Goal: Task Accomplishment & Management: Complete application form

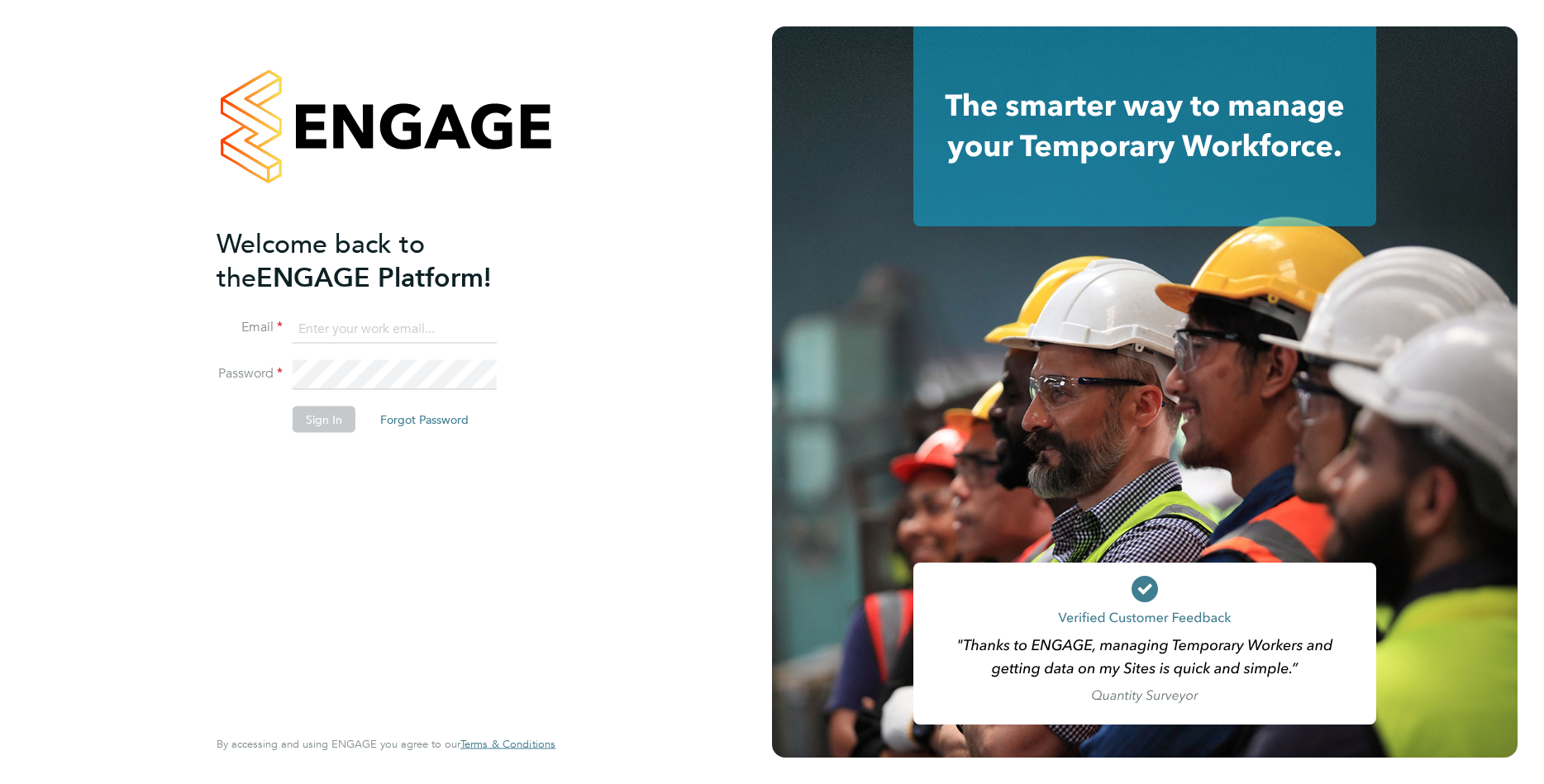
type input "[EMAIL_ADDRESS][PERSON_NAME][DOMAIN_NAME]"
click at [326, 421] on button "Sign In" at bounding box center [324, 419] width 63 height 26
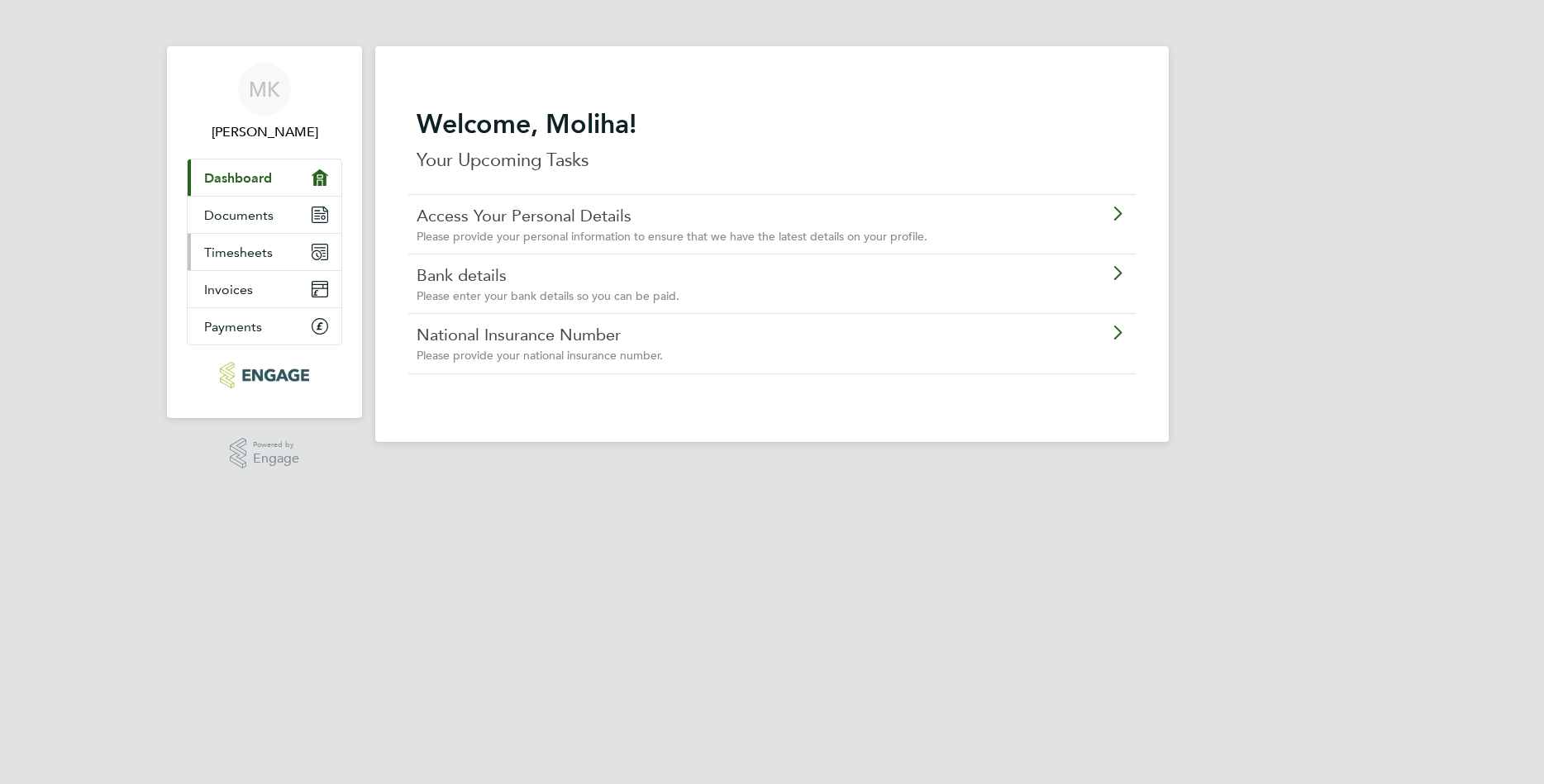
click at [294, 252] on link "Timesheets" at bounding box center [264, 252] width 154 height 36
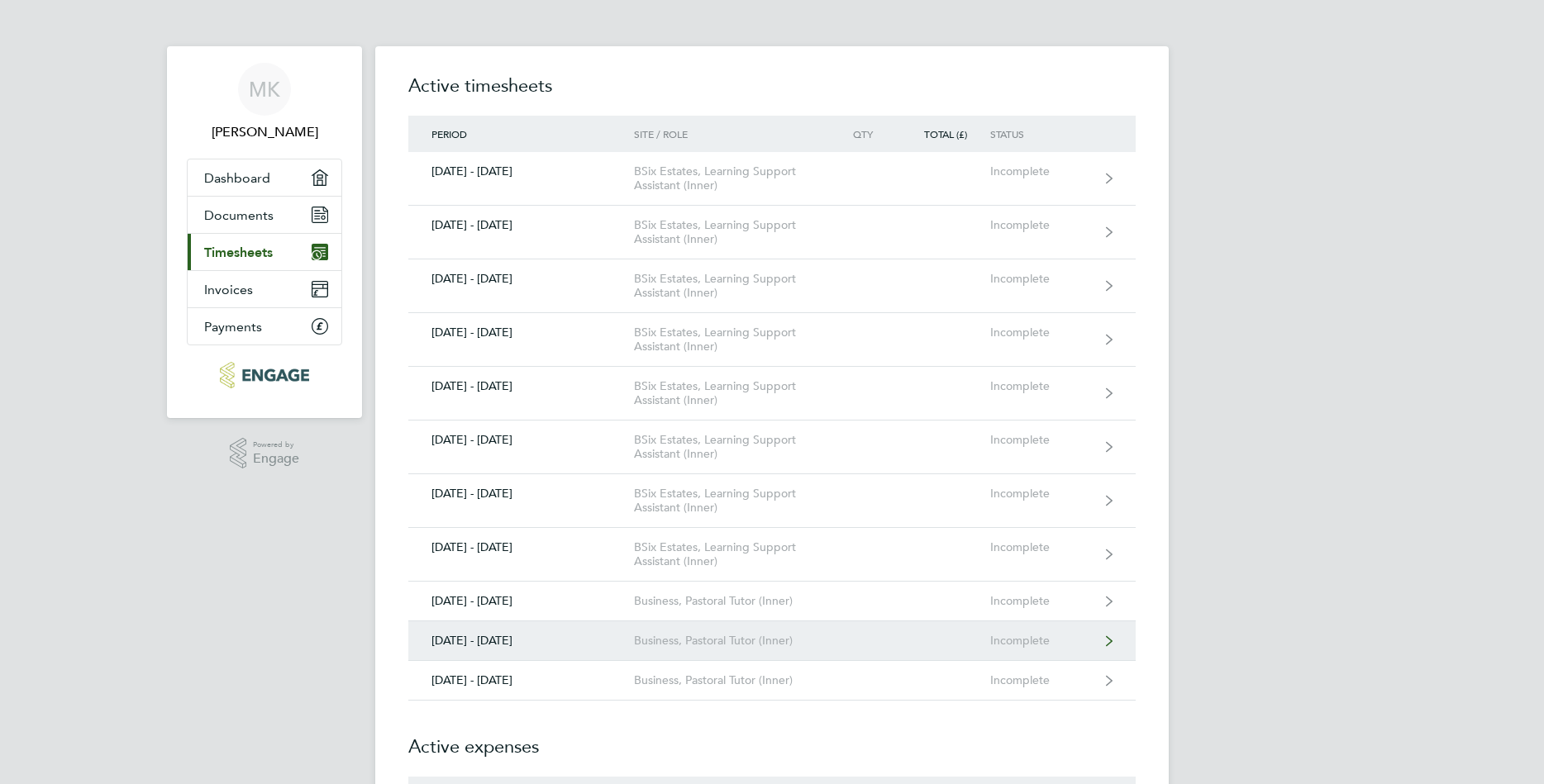
click at [720, 638] on div "Business, Pastoral Tutor (Inner)" at bounding box center [728, 640] width 189 height 14
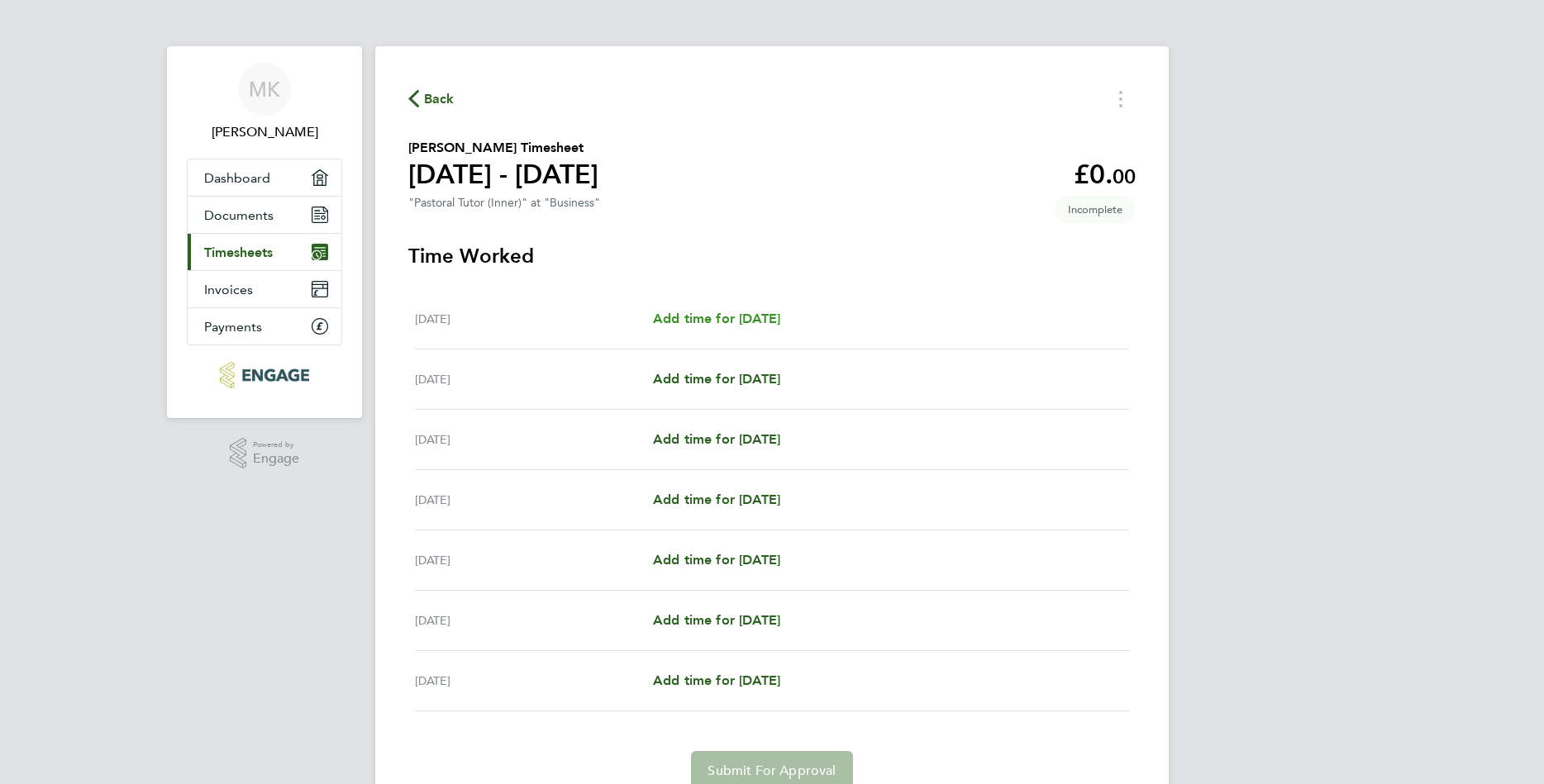
click at [725, 327] on link "Add time for [DATE]" at bounding box center [716, 319] width 127 height 19
select select "60"
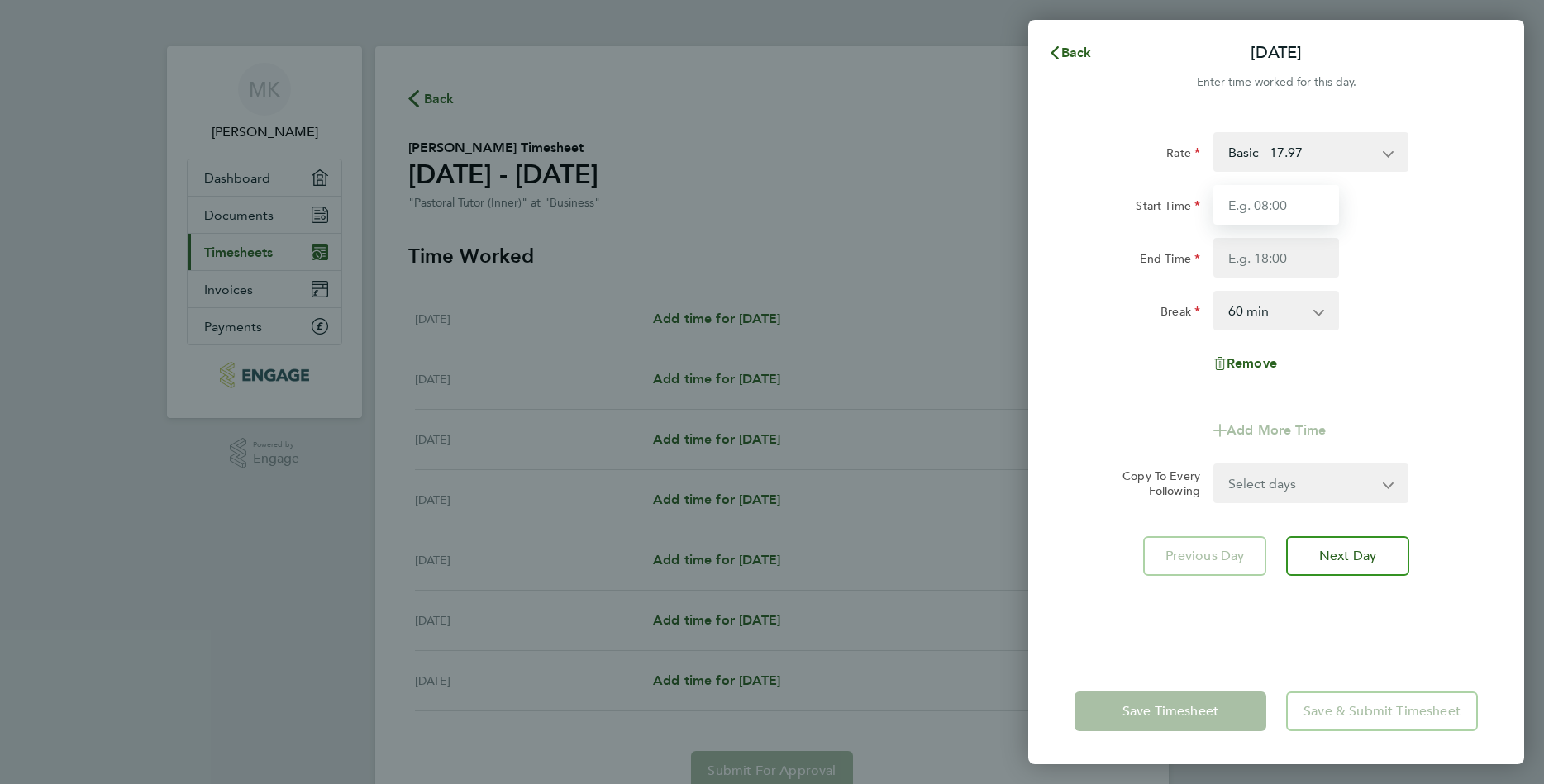
click at [1259, 208] on input "Start Time" at bounding box center [1276, 205] width 125 height 40
type input "08:45"
click at [1268, 262] on input "End Time" at bounding box center [1276, 257] width 125 height 40
click at [1271, 254] on input "16:30" at bounding box center [1276, 257] width 125 height 40
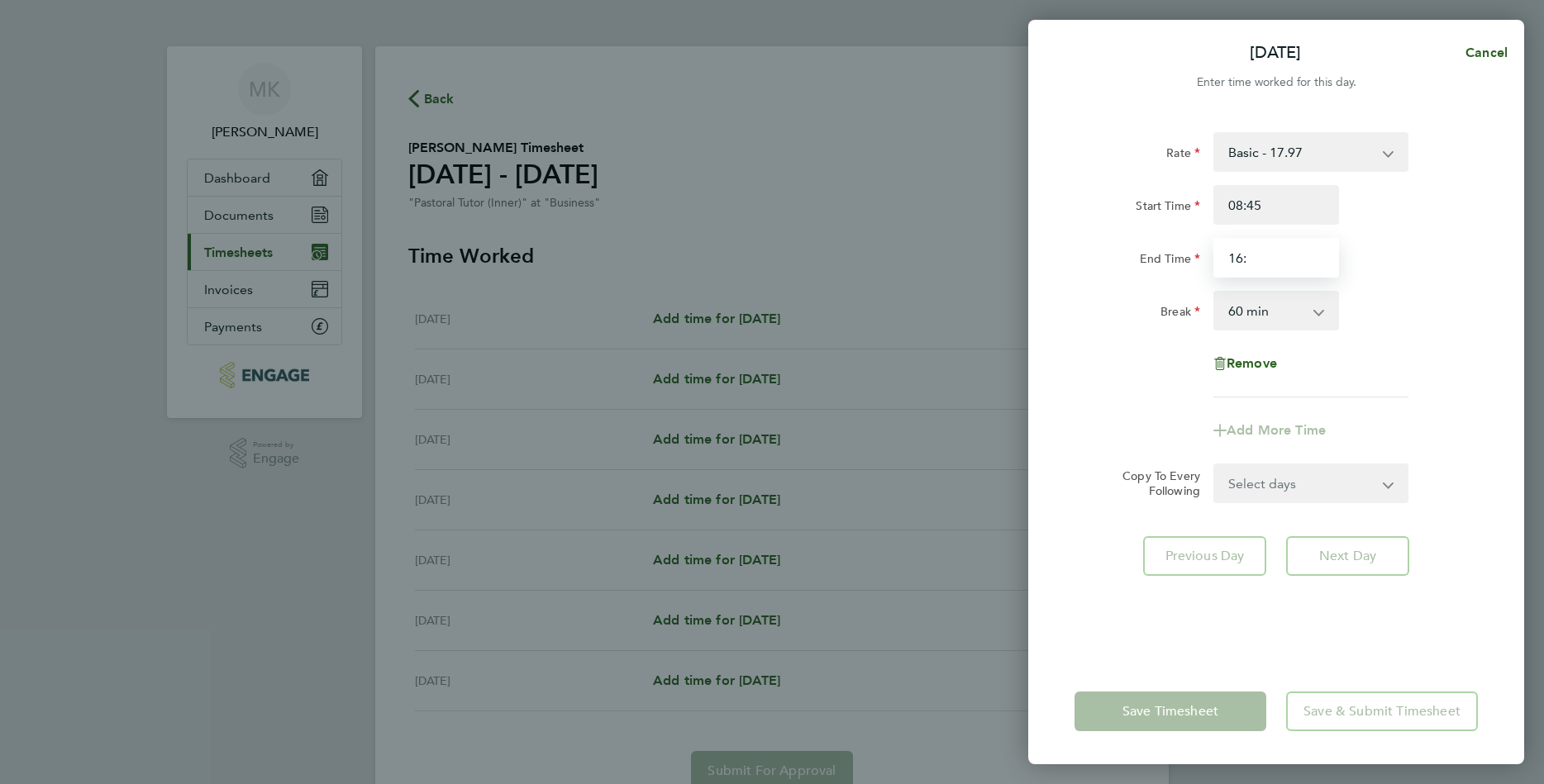
type input "16:45"
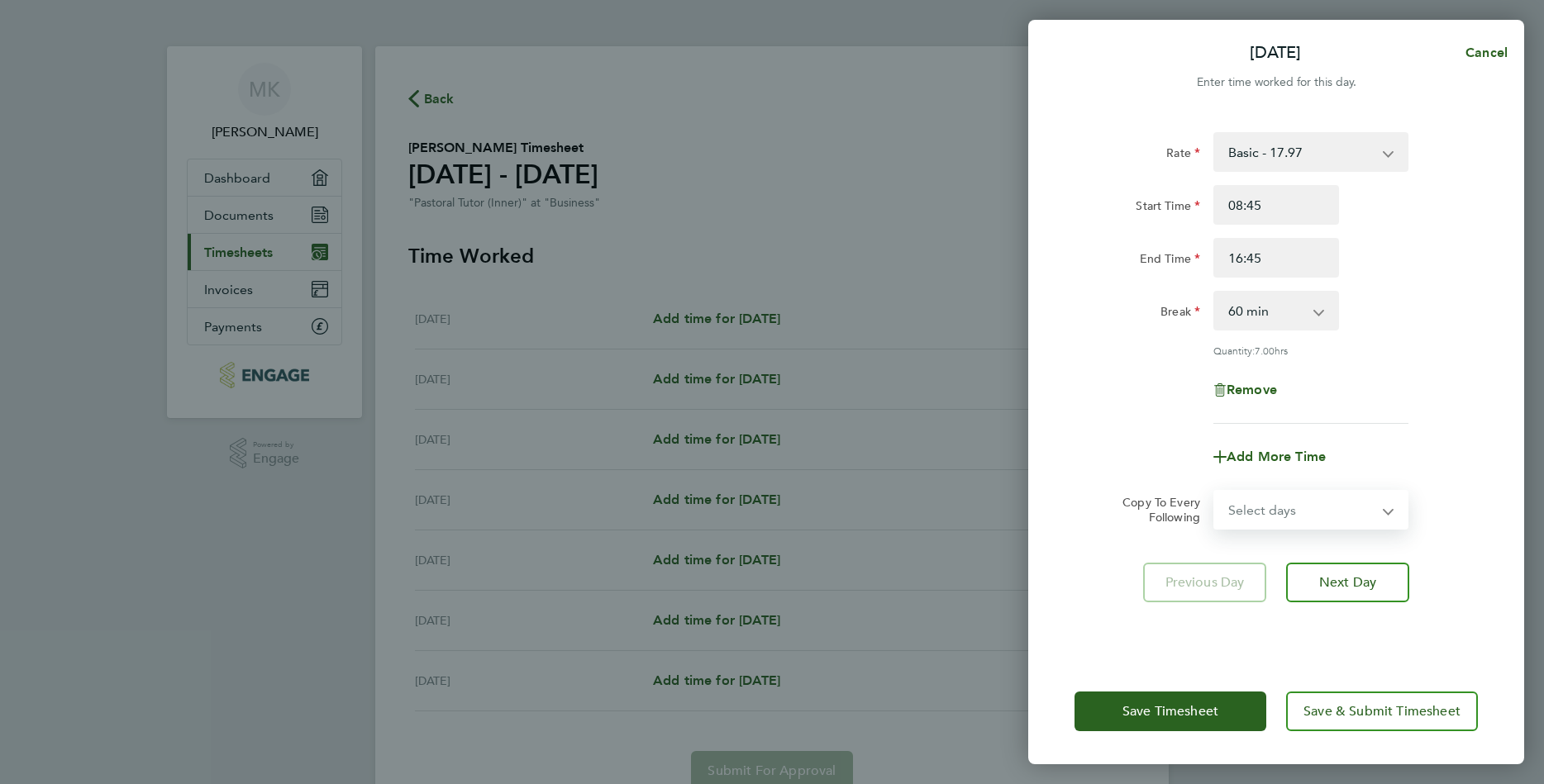
click at [1260, 487] on form "Rate Basic - 17.97 Start Time 08:45 End Time 16:45 Break 0 min 15 min 30 min 45…" at bounding box center [1276, 330] width 403 height 397
select select "WEEKDAY"
click at [1215, 492] on select "Select days Day Weekday (Mon-Fri) Weekend (Sat-Sun) [DATE] [DATE] [DATE] [DATE]…" at bounding box center [1301, 509] width 174 height 36
select select "[DATE]"
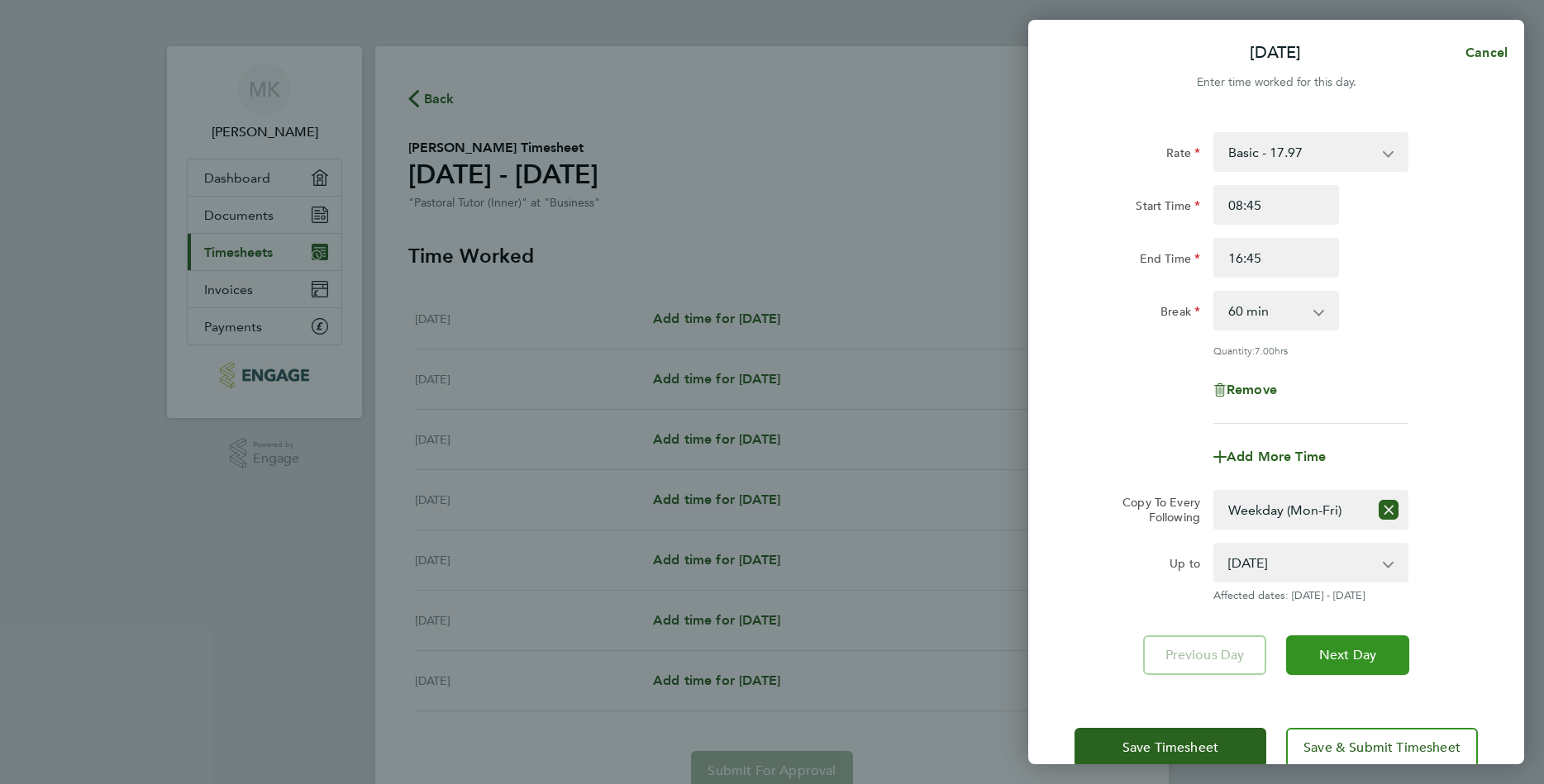
click at [1370, 659] on span "Next Day" at bounding box center [1348, 655] width 57 height 17
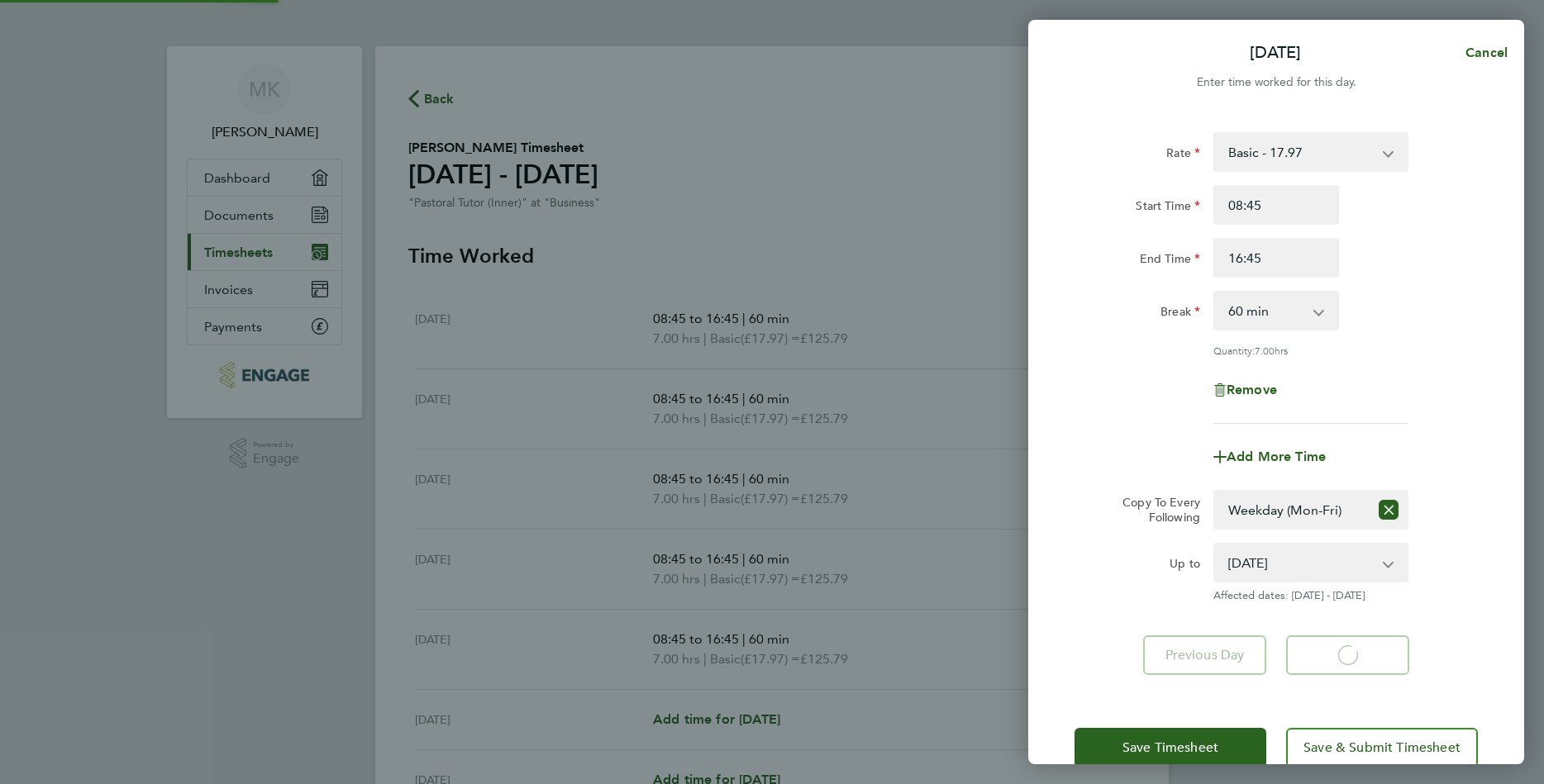
select select "60"
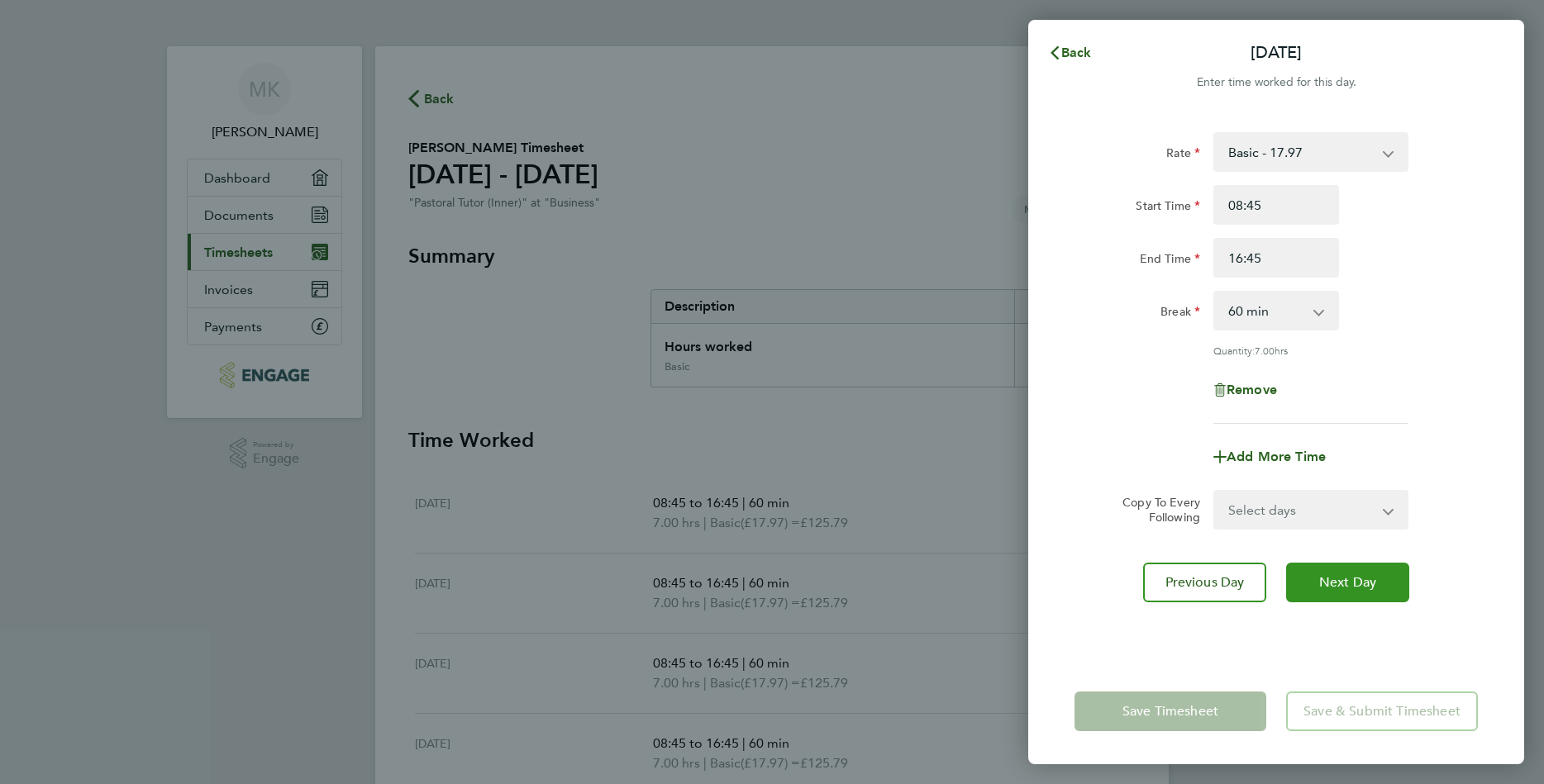
click at [1330, 584] on span "Next Day" at bounding box center [1348, 582] width 57 height 17
select select "60"
click at [1330, 584] on span "Next Day" at bounding box center [1348, 582] width 57 height 17
select select "60"
click at [1272, 254] on input "16:45" at bounding box center [1276, 257] width 125 height 40
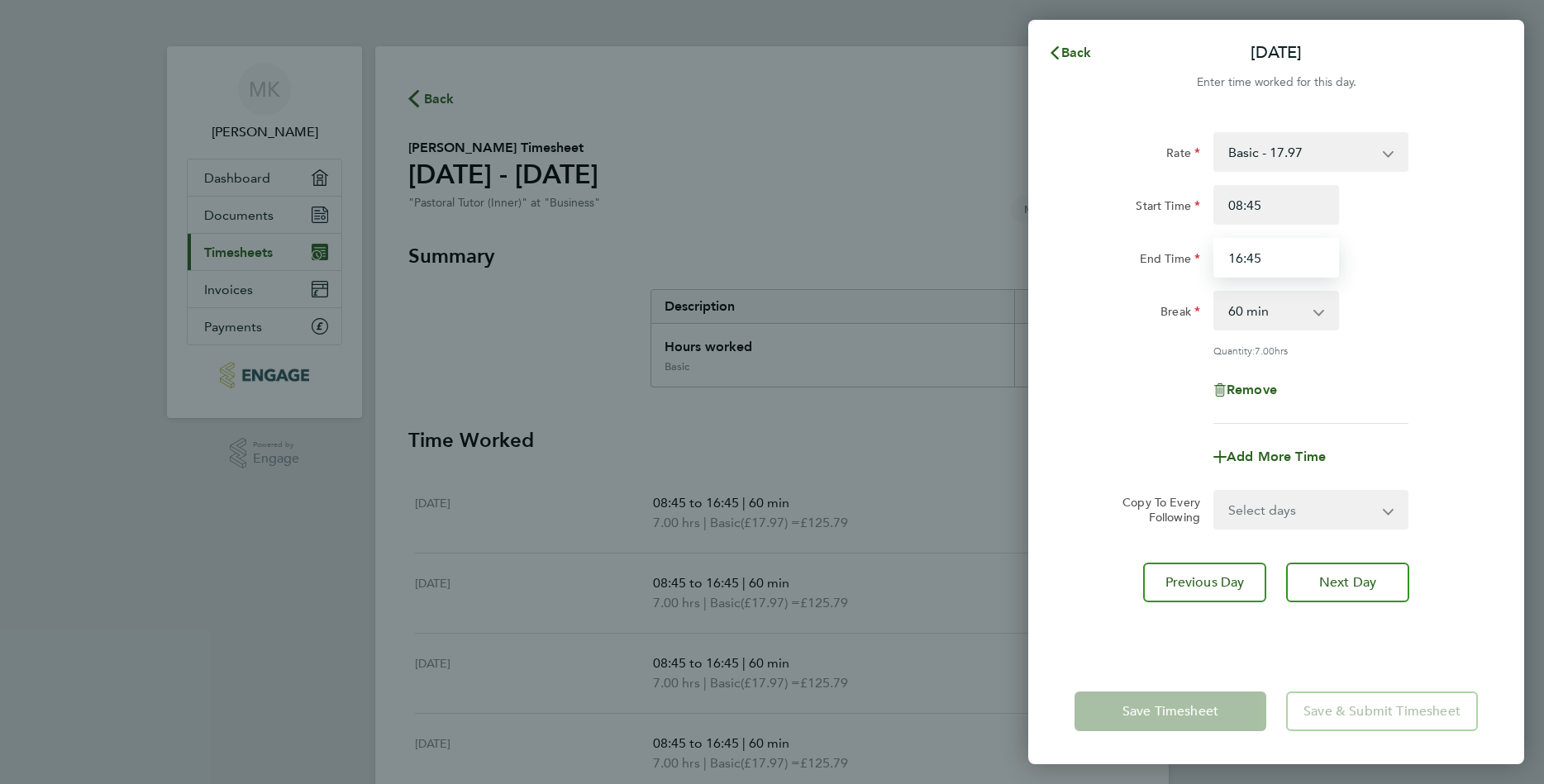
drag, startPoint x: 1271, startPoint y: 255, endPoint x: 1234, endPoint y: 262, distance: 37.7
click at [1234, 262] on input "16:45" at bounding box center [1276, 257] width 125 height 40
type input "1"
click at [1244, 257] on input "13pm" at bounding box center [1276, 257] width 125 height 40
type input "01:00"
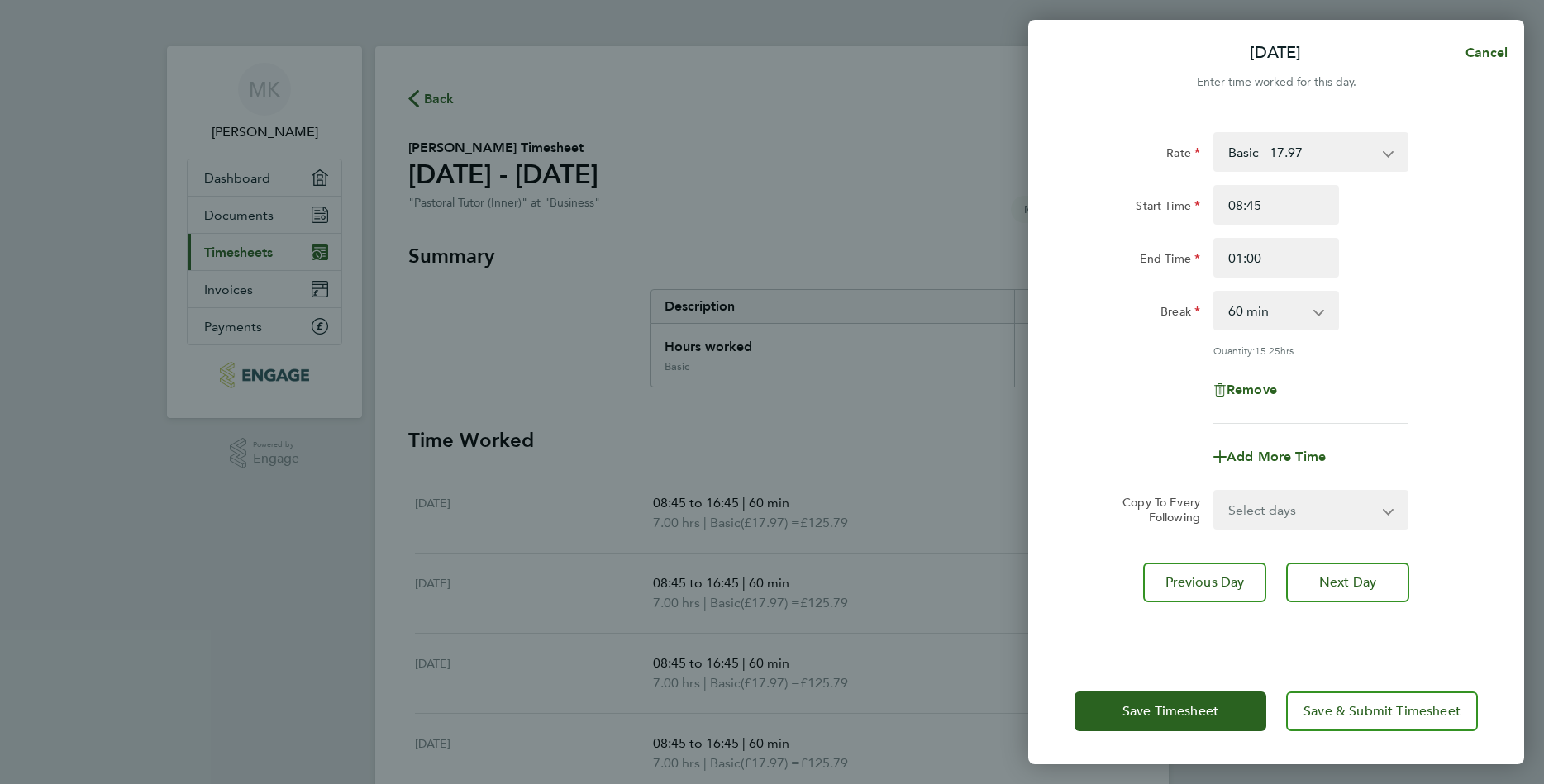
click at [1319, 316] on app-icon-cross-button at bounding box center [1327, 310] width 19 height 36
click at [1284, 316] on select "0 min 15 min 30 min 45 min 60 min 75 min 90 min" at bounding box center [1265, 310] width 102 height 36
select select "0"
click at [1215, 292] on select "0 min 15 min 30 min 45 min 60 min 75 min 90 min" at bounding box center [1265, 310] width 102 height 36
click at [1352, 589] on button "Next Day" at bounding box center [1347, 582] width 123 height 40
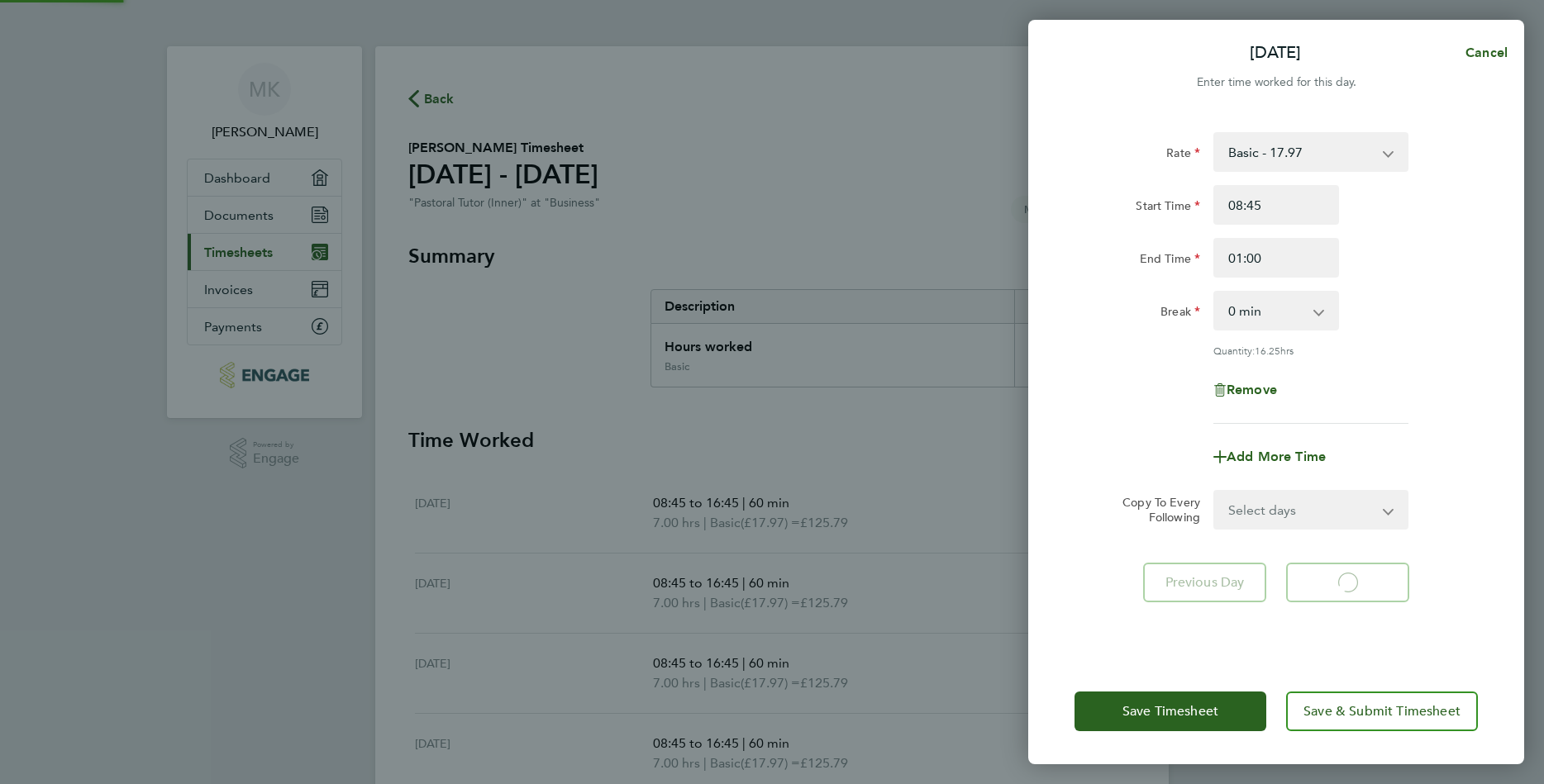
select select "60"
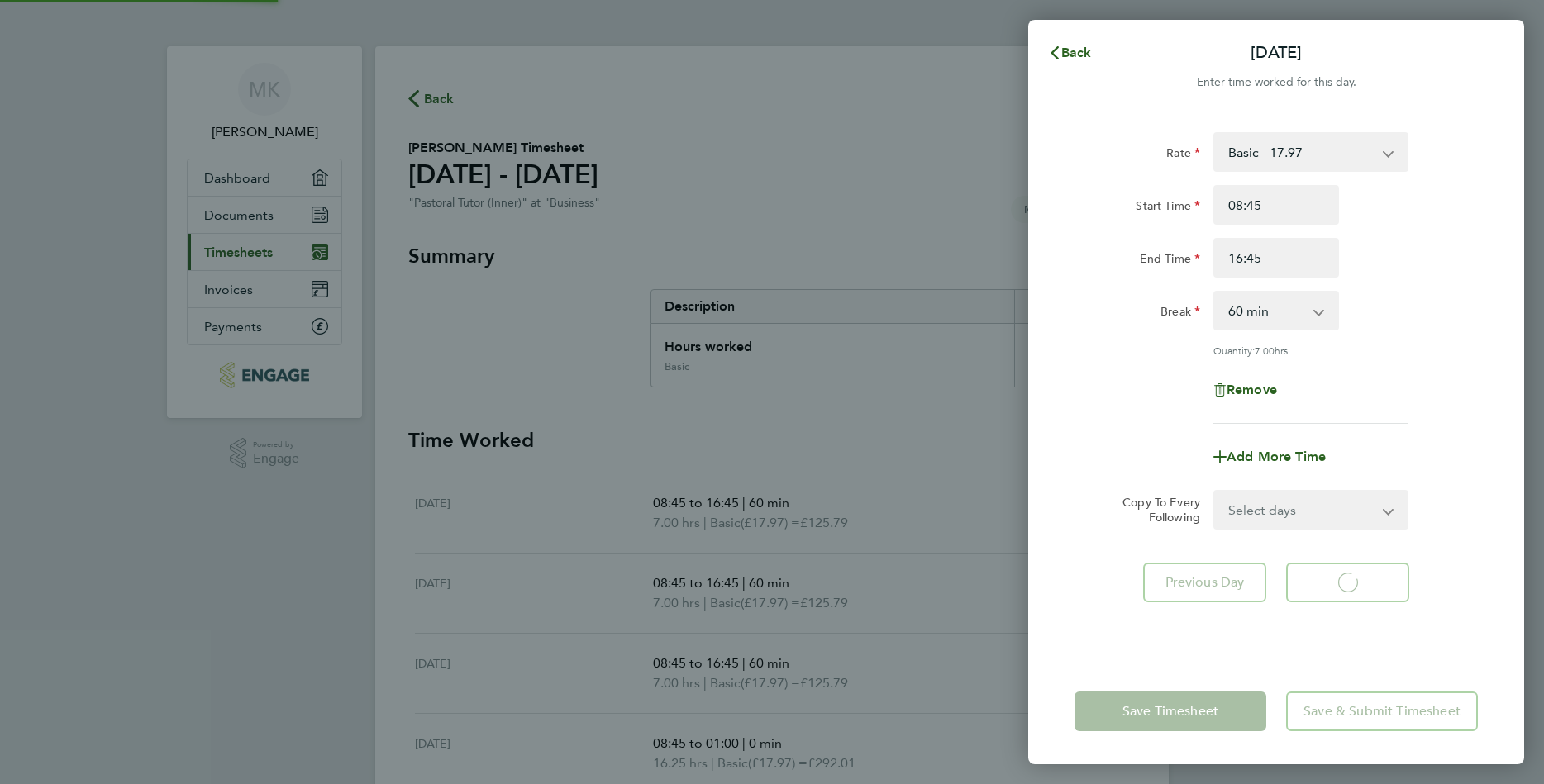
select select "60"
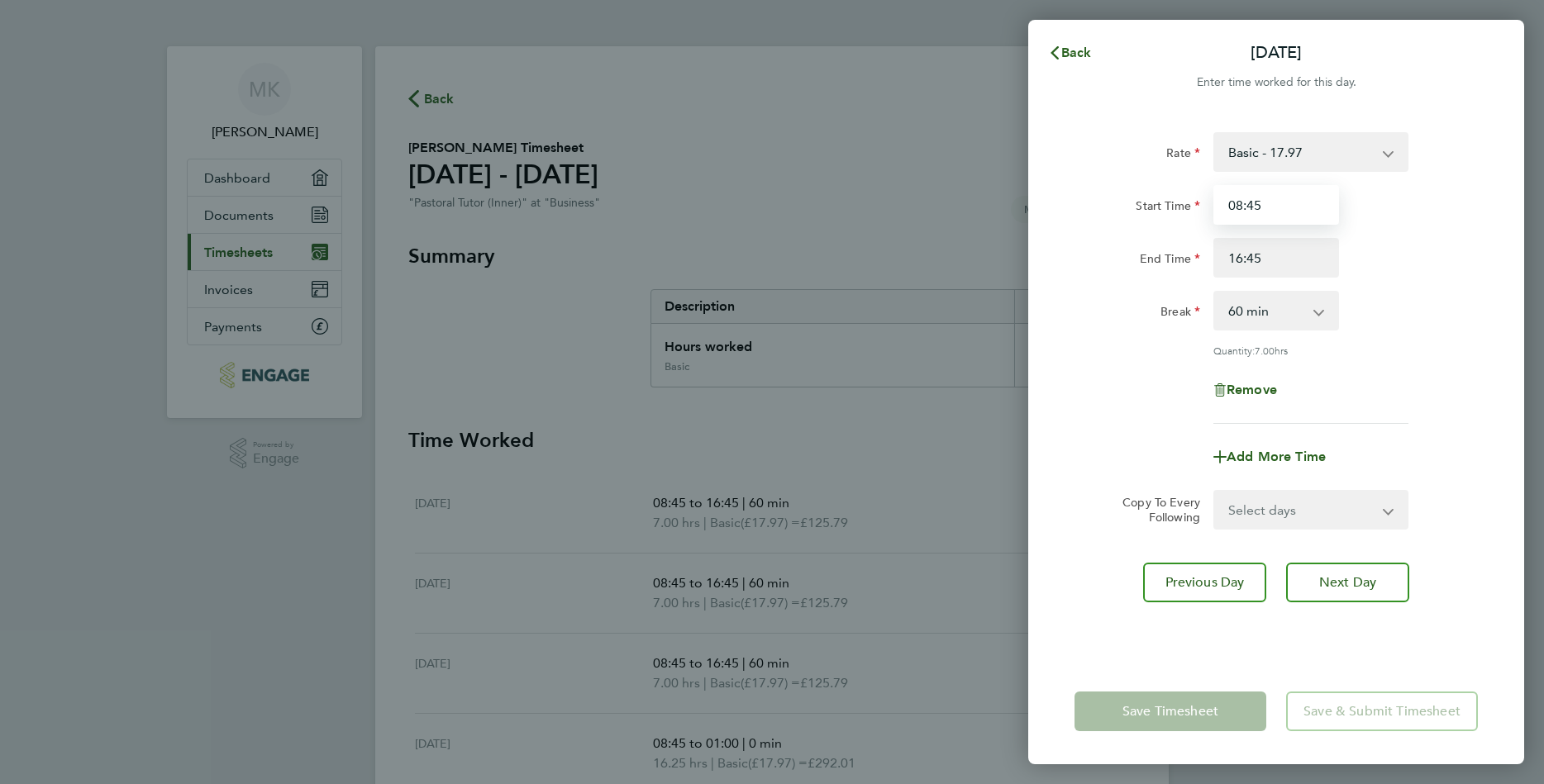
click at [1283, 198] on input "08:45" at bounding box center [1276, 205] width 125 height 40
type input "0"
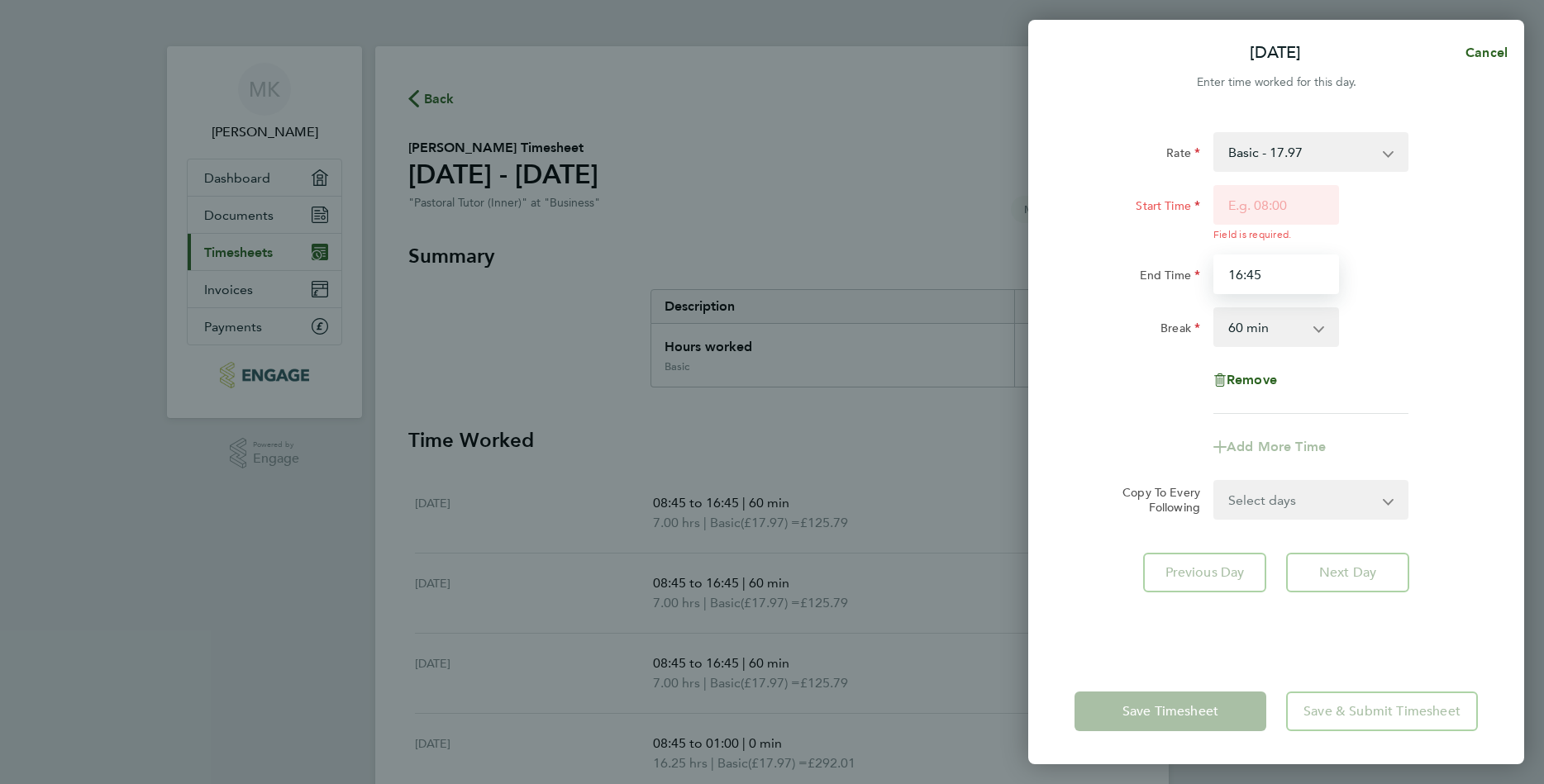
click at [1269, 258] on input "16:45" at bounding box center [1276, 274] width 125 height 40
type input "1"
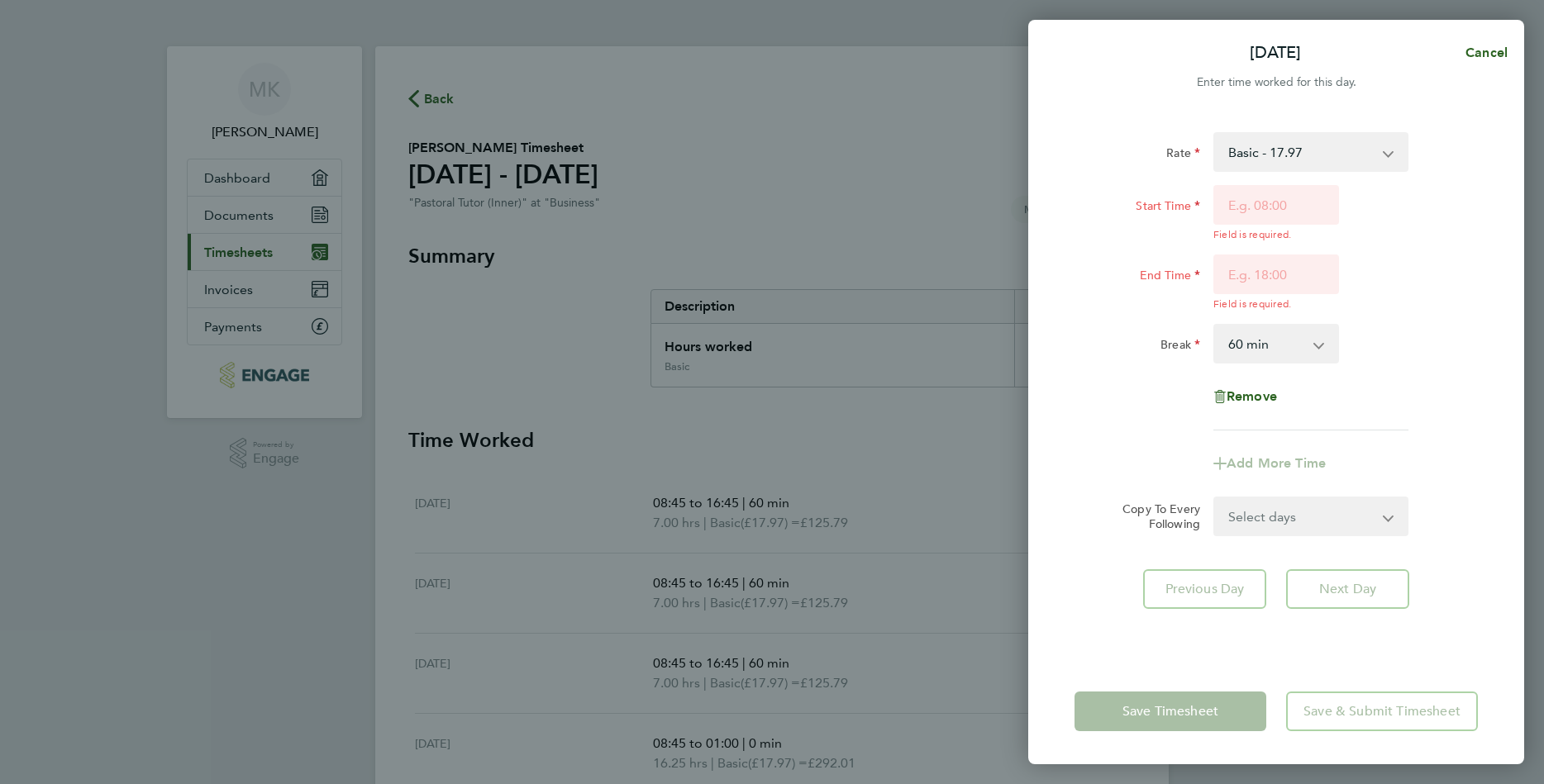
click at [1320, 329] on app-icon-cross-button at bounding box center [1327, 343] width 19 height 36
click at [1218, 400] on icon "button" at bounding box center [1220, 396] width 14 height 14
select select "null"
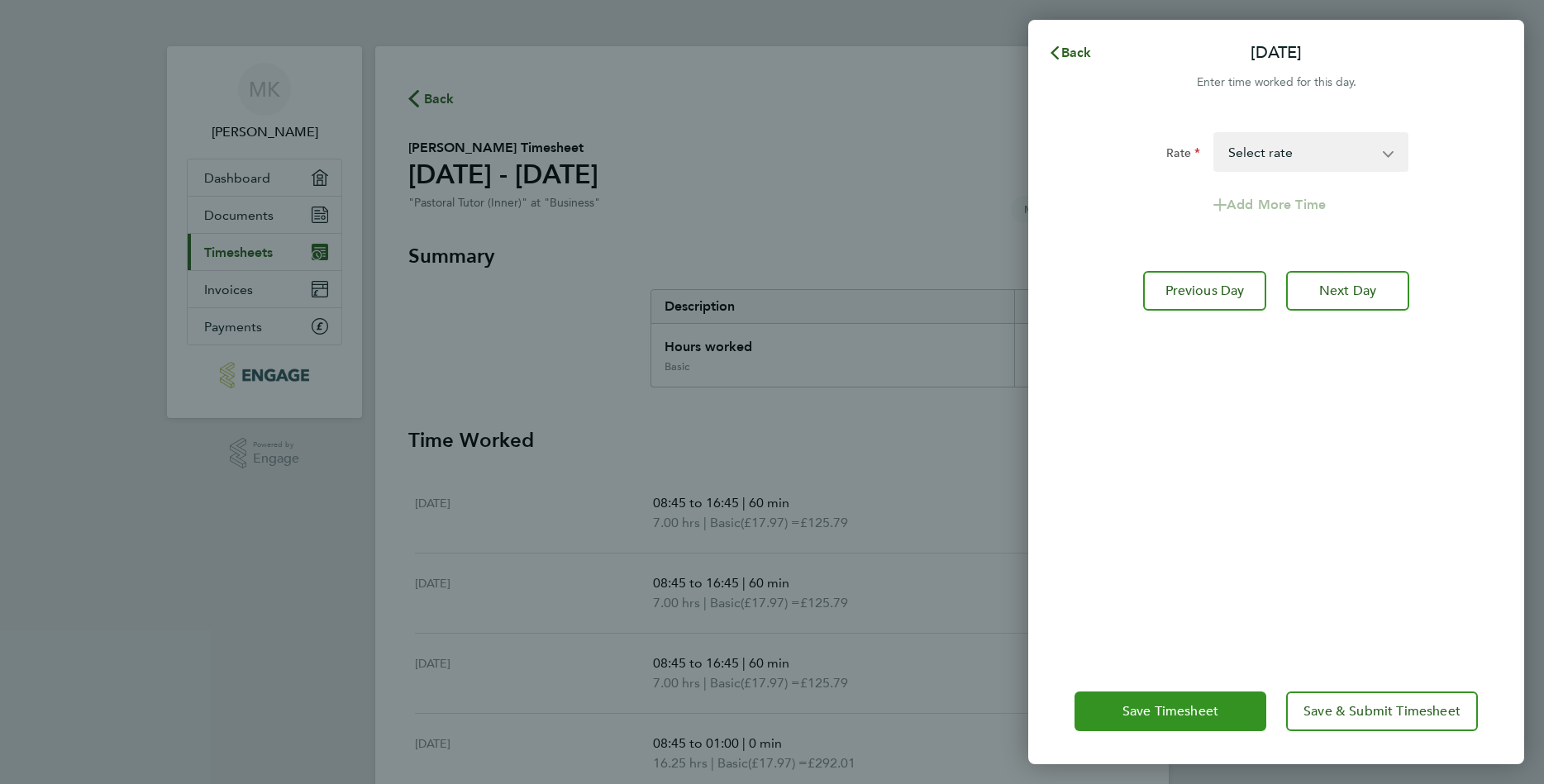
click at [1163, 716] on span "Save Timesheet" at bounding box center [1170, 711] width 96 height 17
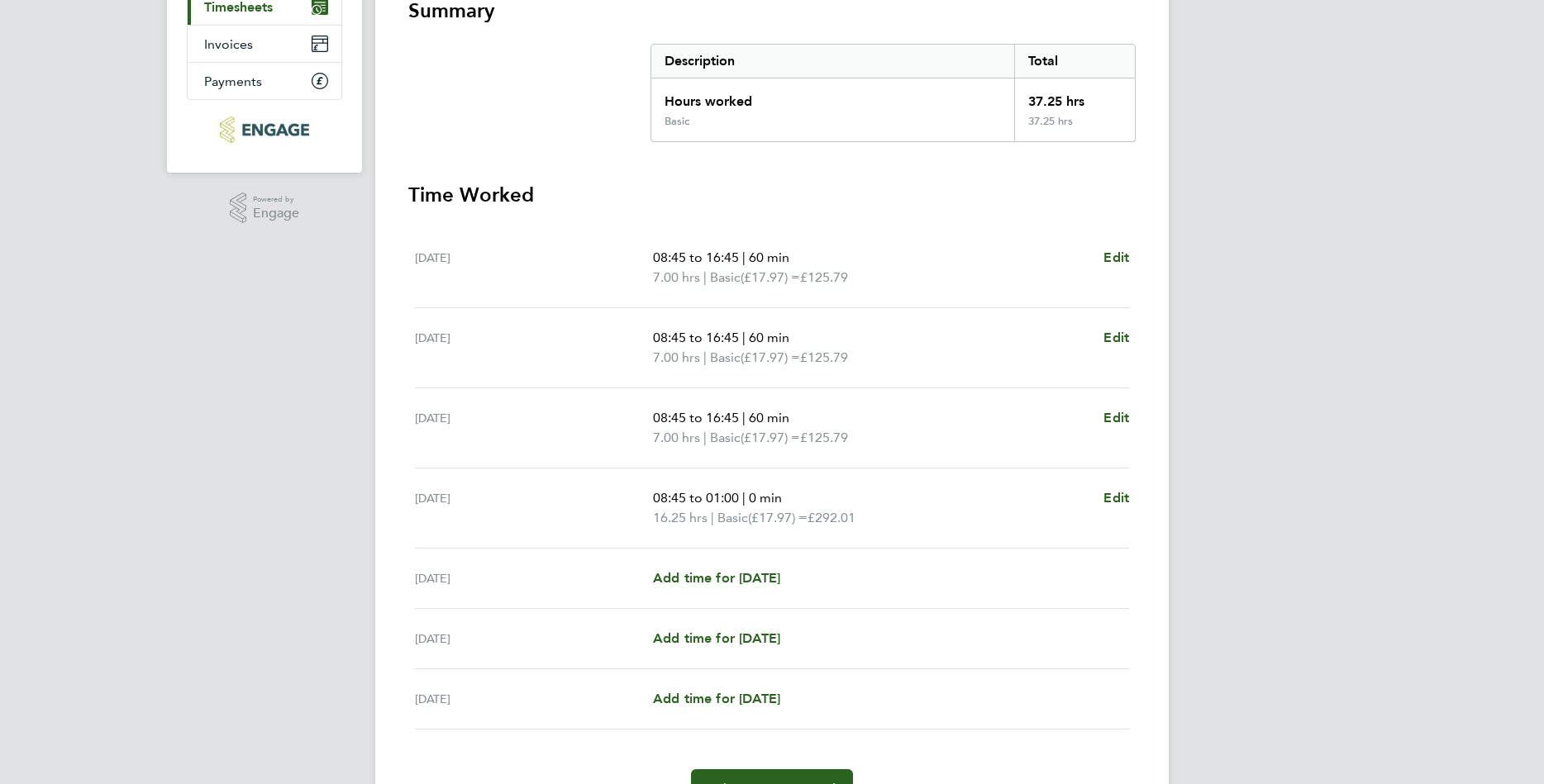
scroll to position [248, 0]
click at [1121, 497] on span "Edit" at bounding box center [1116, 495] width 25 height 16
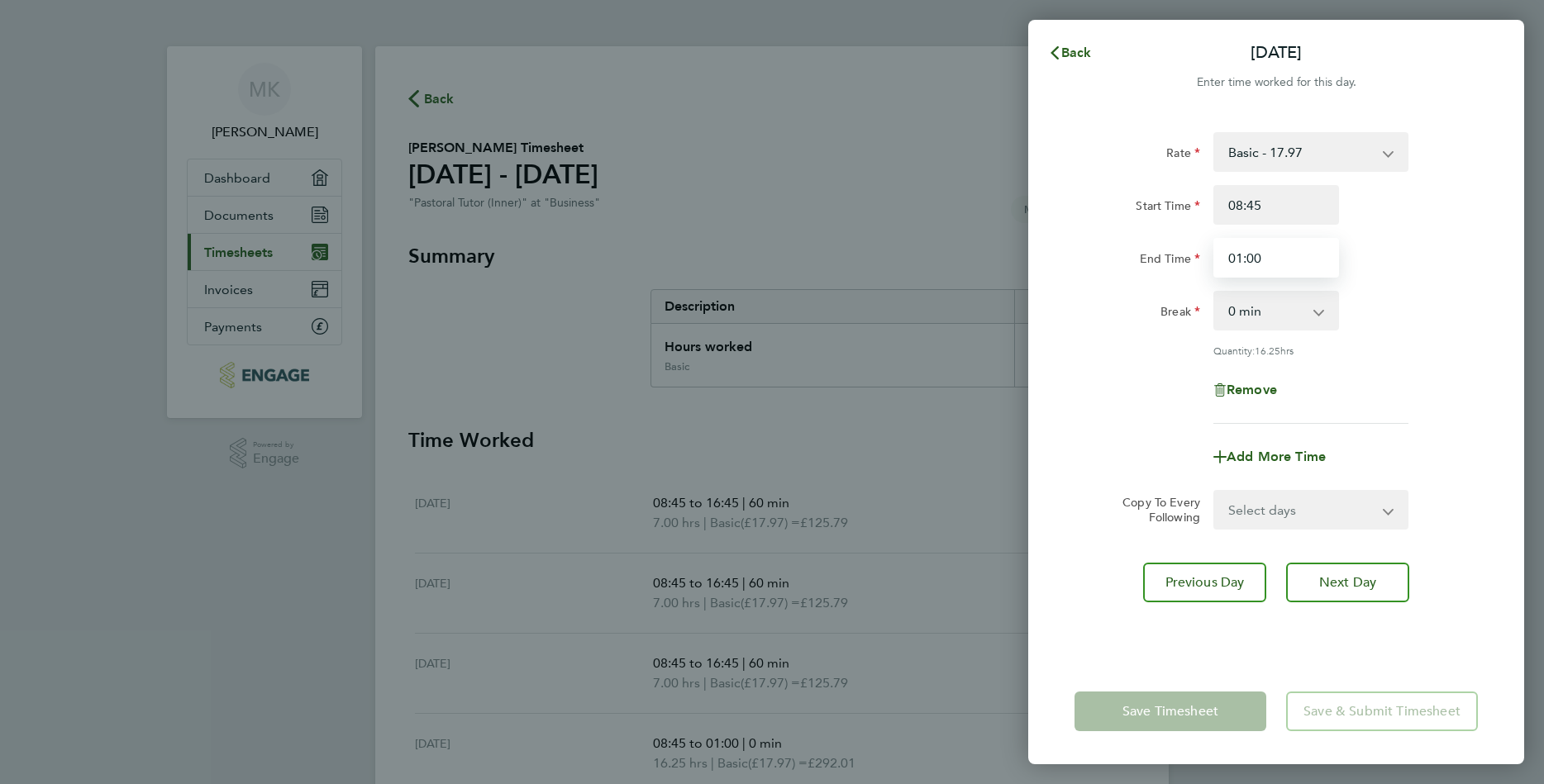
click at [1242, 257] on input "01:00" at bounding box center [1276, 257] width 125 height 40
click at [1270, 257] on input "13:00" at bounding box center [1276, 257] width 125 height 40
type input "13:00"
click at [1186, 710] on app-form-button "Save Timesheet" at bounding box center [1176, 711] width 202 height 40
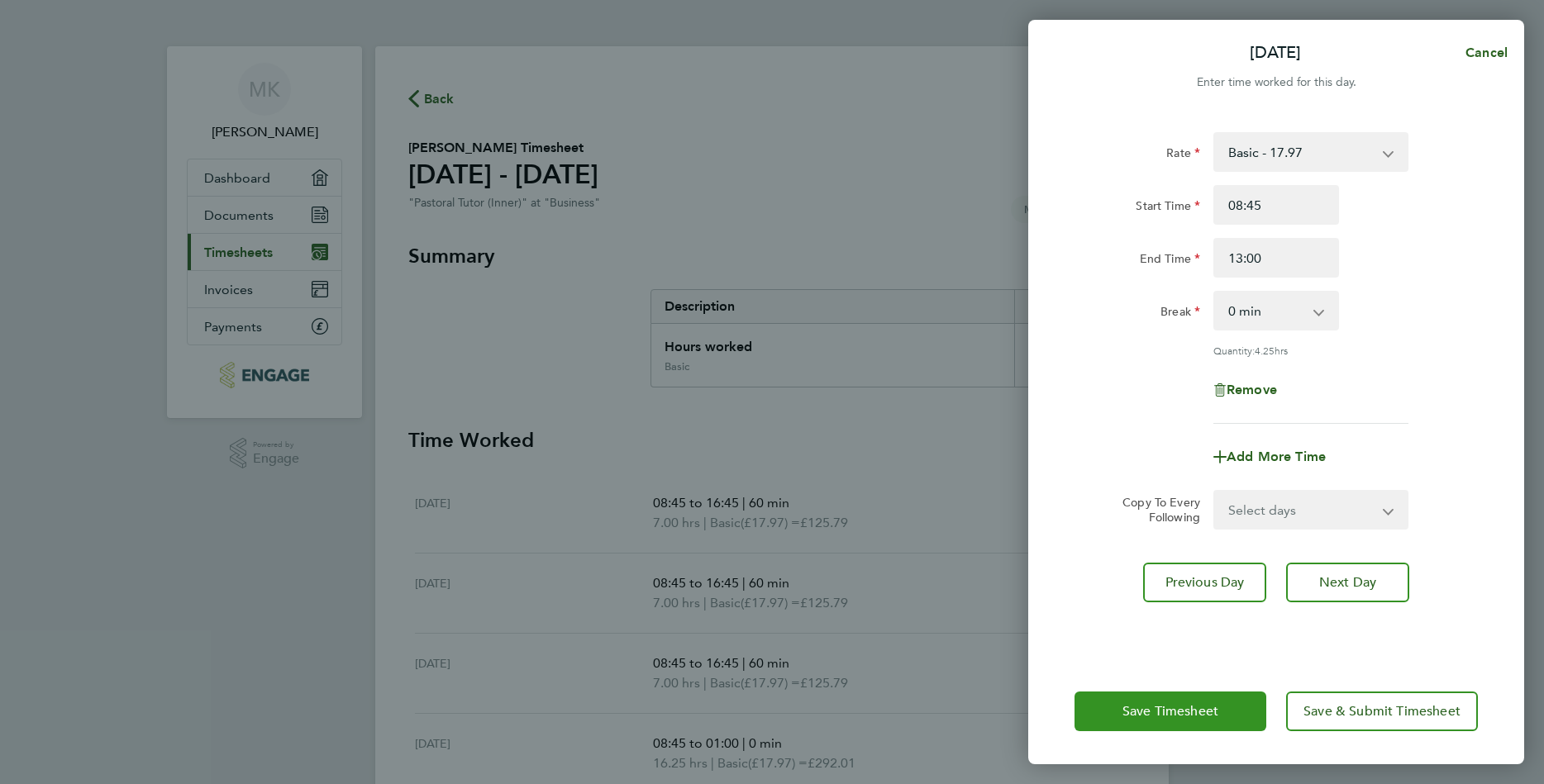
click at [1186, 710] on span "Save Timesheet" at bounding box center [1170, 711] width 96 height 17
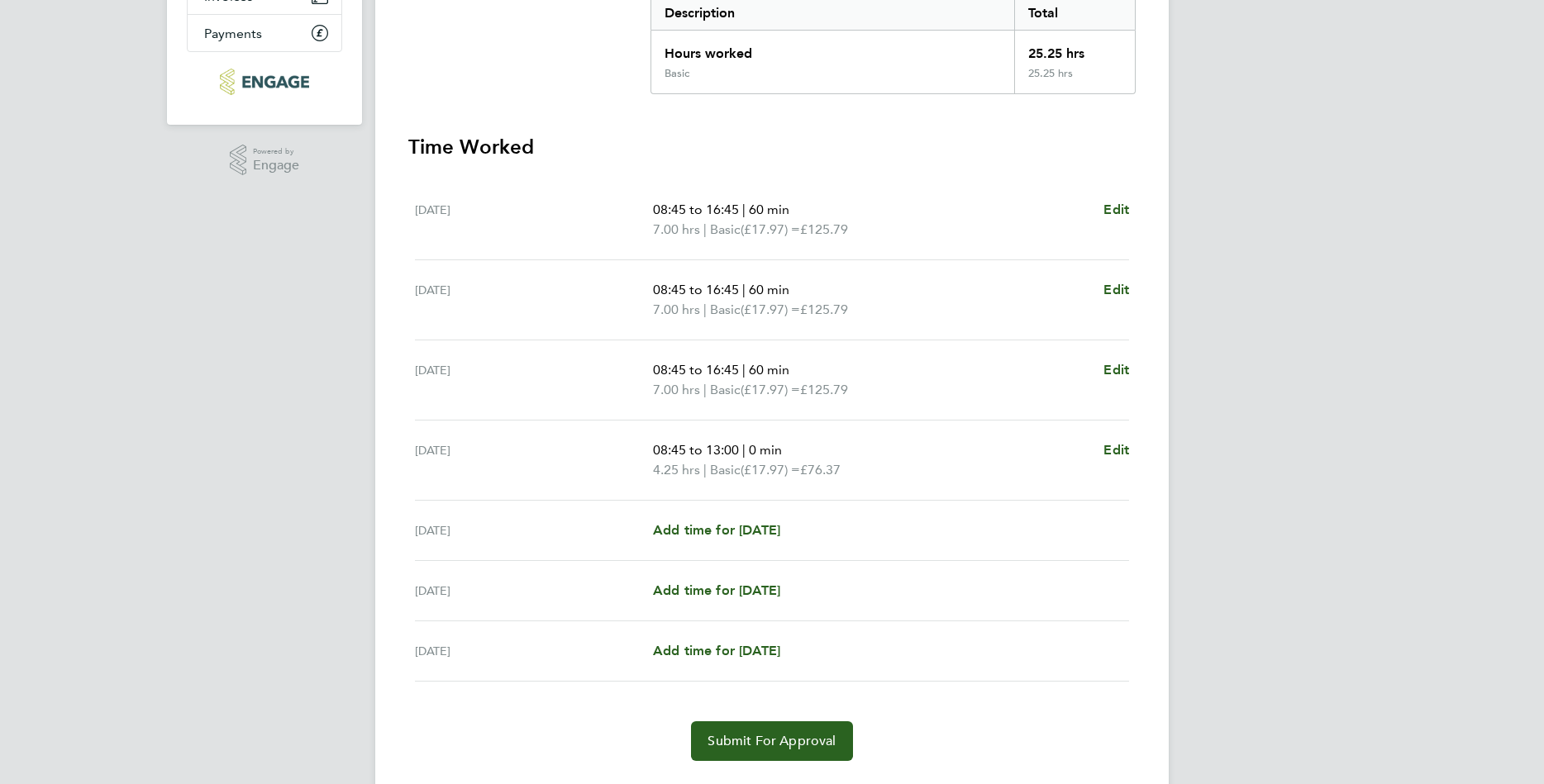
scroll to position [336, 0]
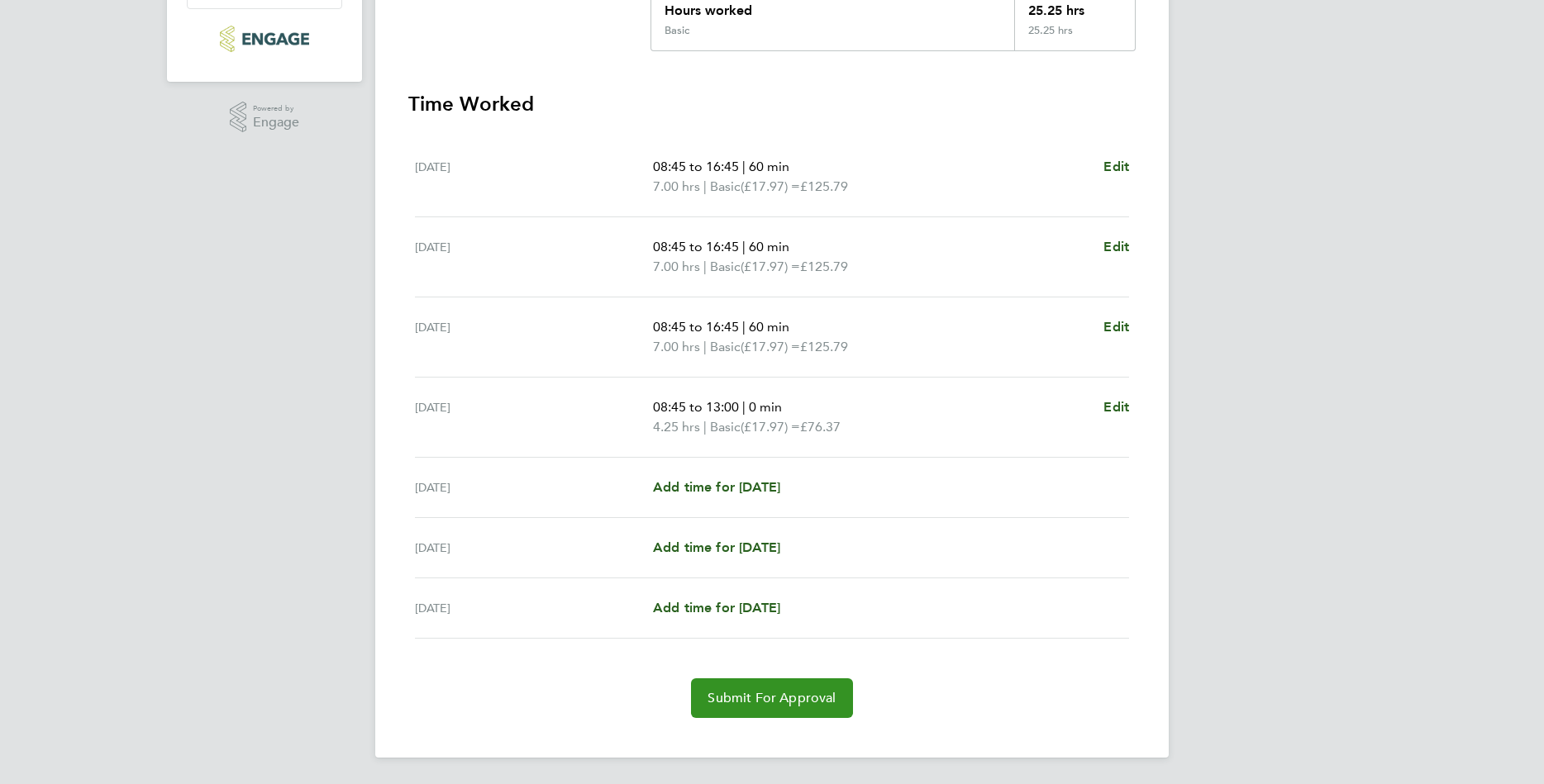
click at [756, 704] on span "Submit For Approval" at bounding box center [772, 698] width 128 height 17
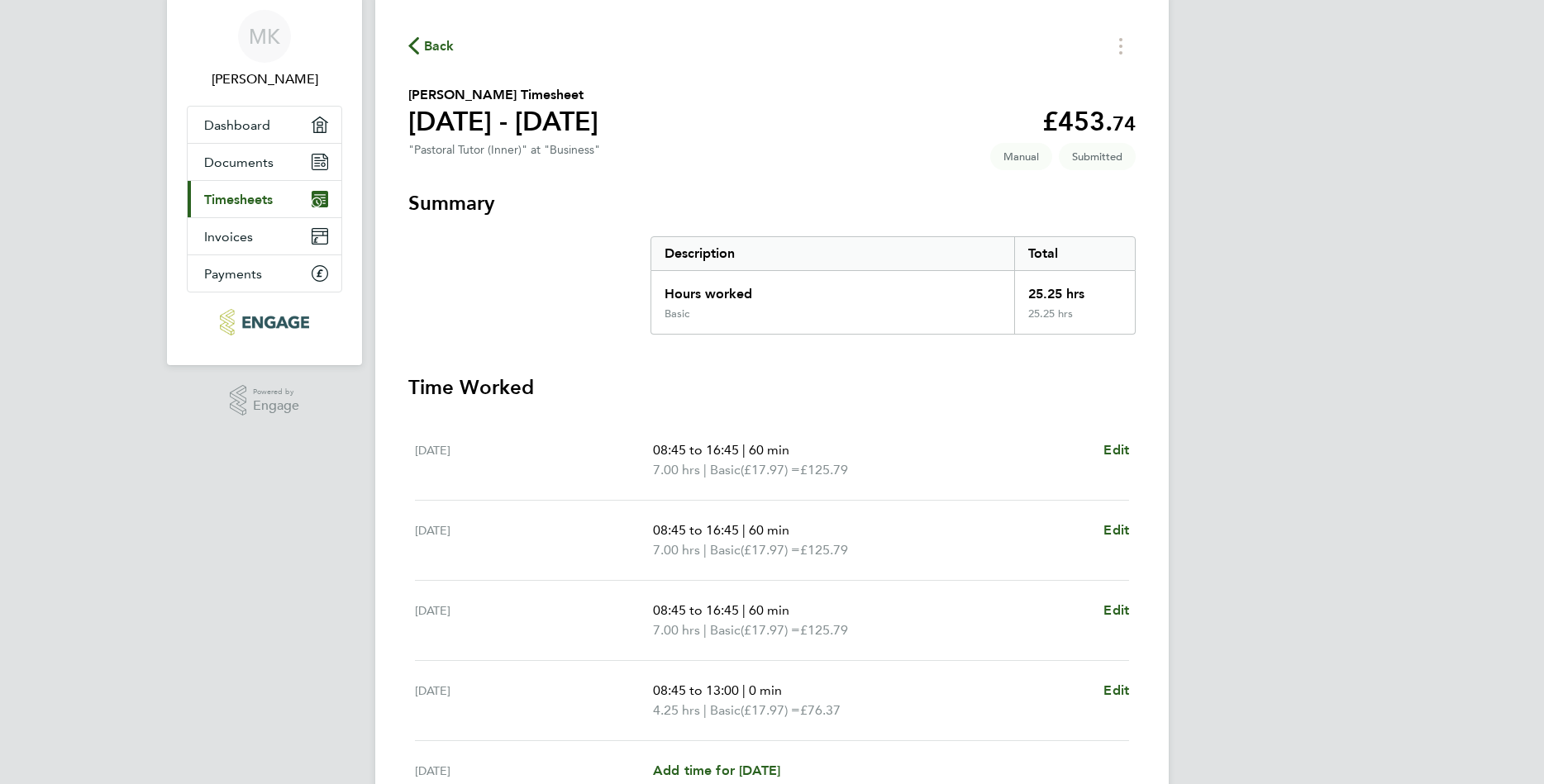
scroll to position [9, 0]
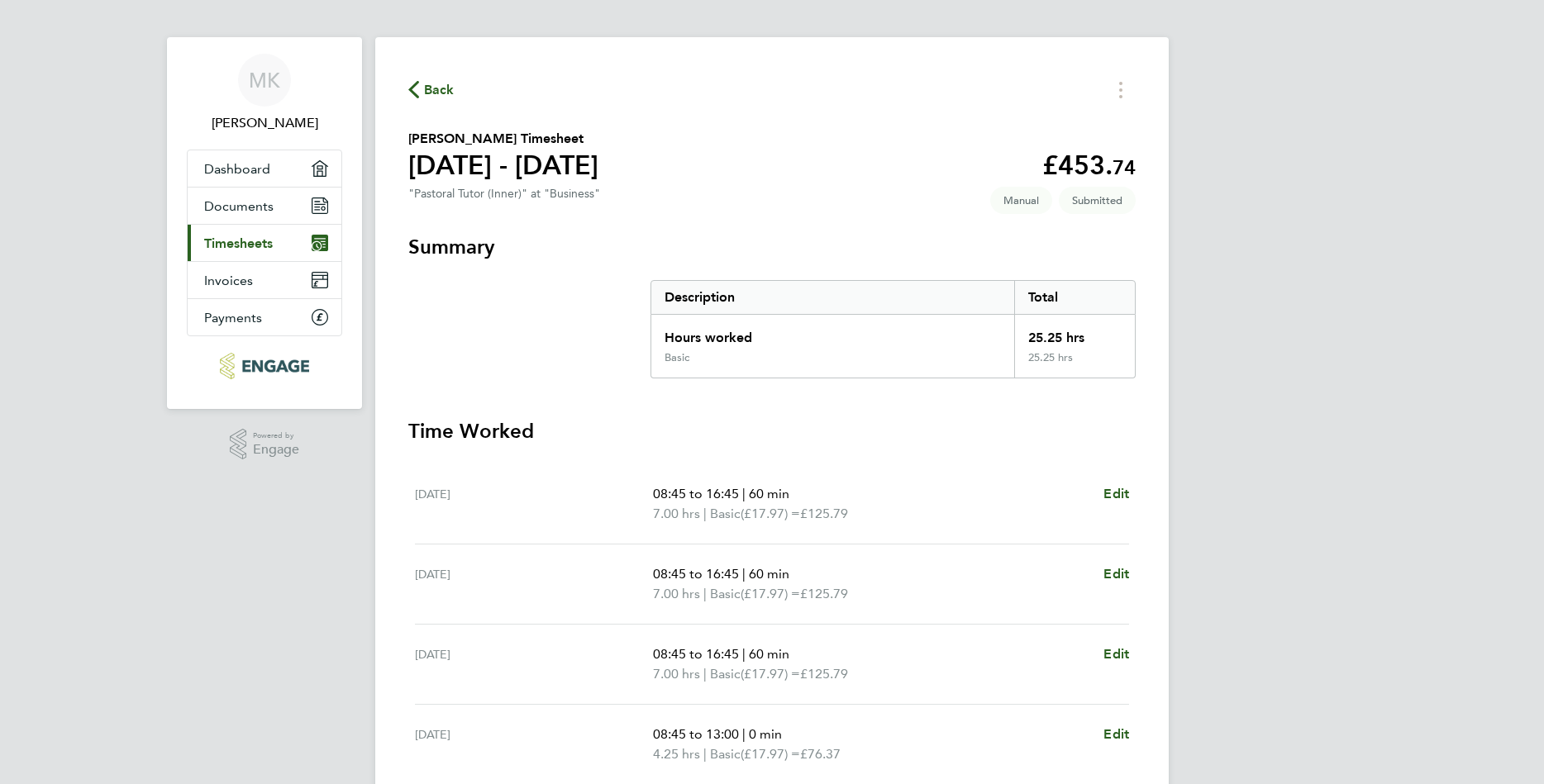
click at [227, 246] on span "Timesheets" at bounding box center [238, 243] width 69 height 16
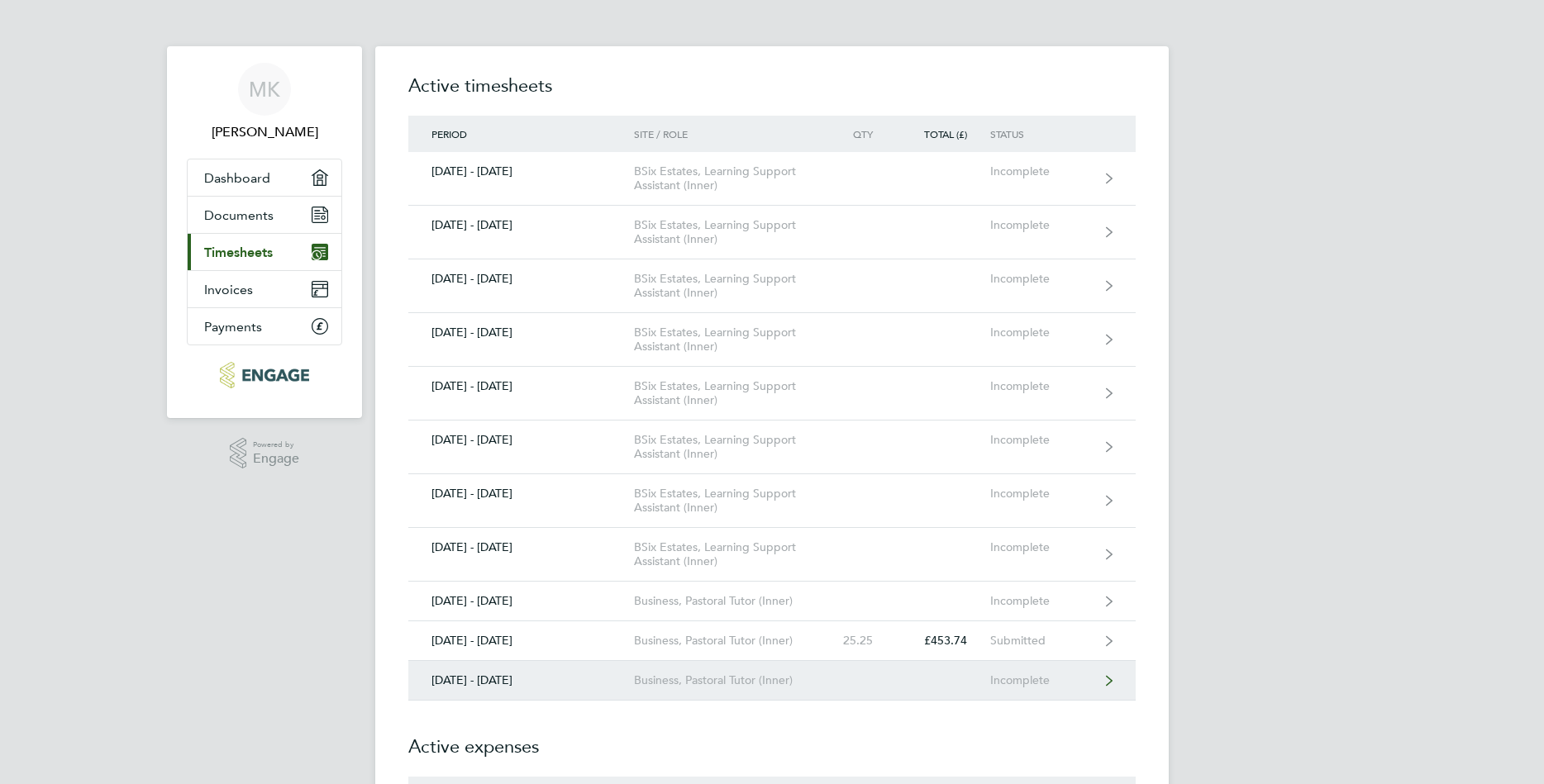
click at [716, 683] on div "Business, Pastoral Tutor (Inner)" at bounding box center [728, 680] width 189 height 14
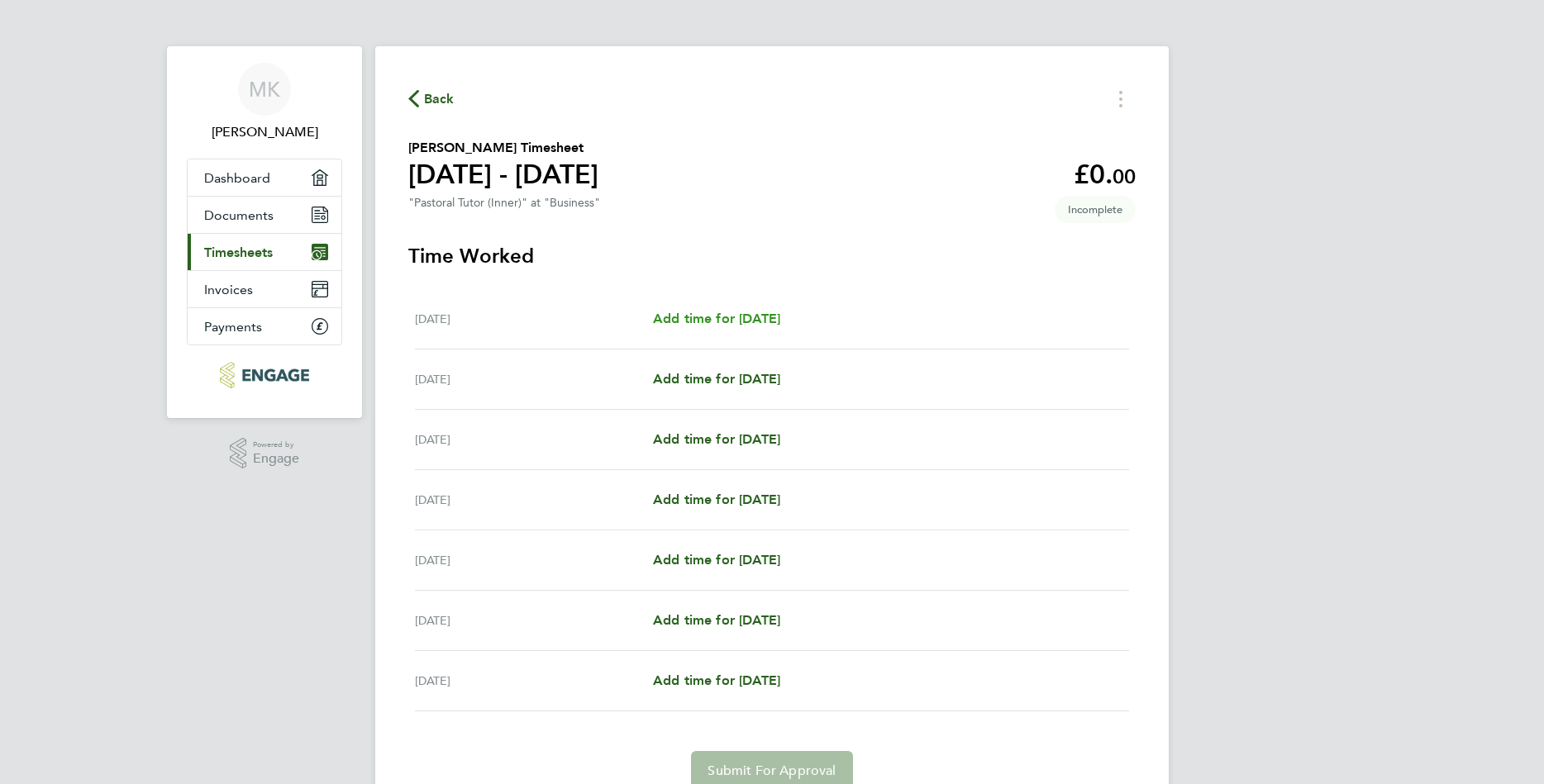
click at [724, 318] on span "Add time for [DATE]" at bounding box center [716, 319] width 127 height 16
select select "60"
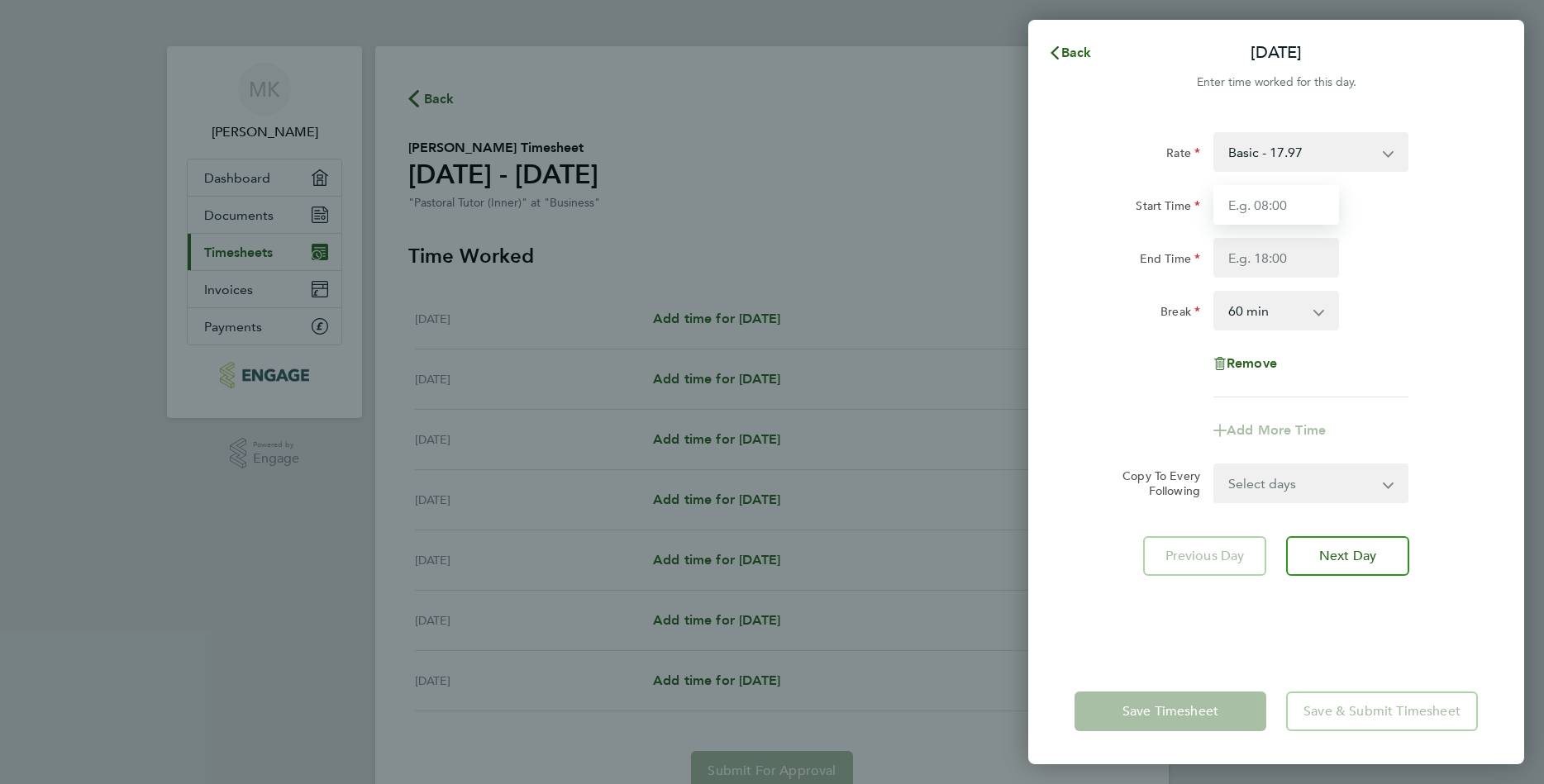
click at [1320, 207] on input "Start Time" at bounding box center [1276, 205] width 125 height 40
type input "08:45"
click at [1274, 260] on input "End Time" at bounding box center [1276, 257] width 125 height 40
type input "16:45"
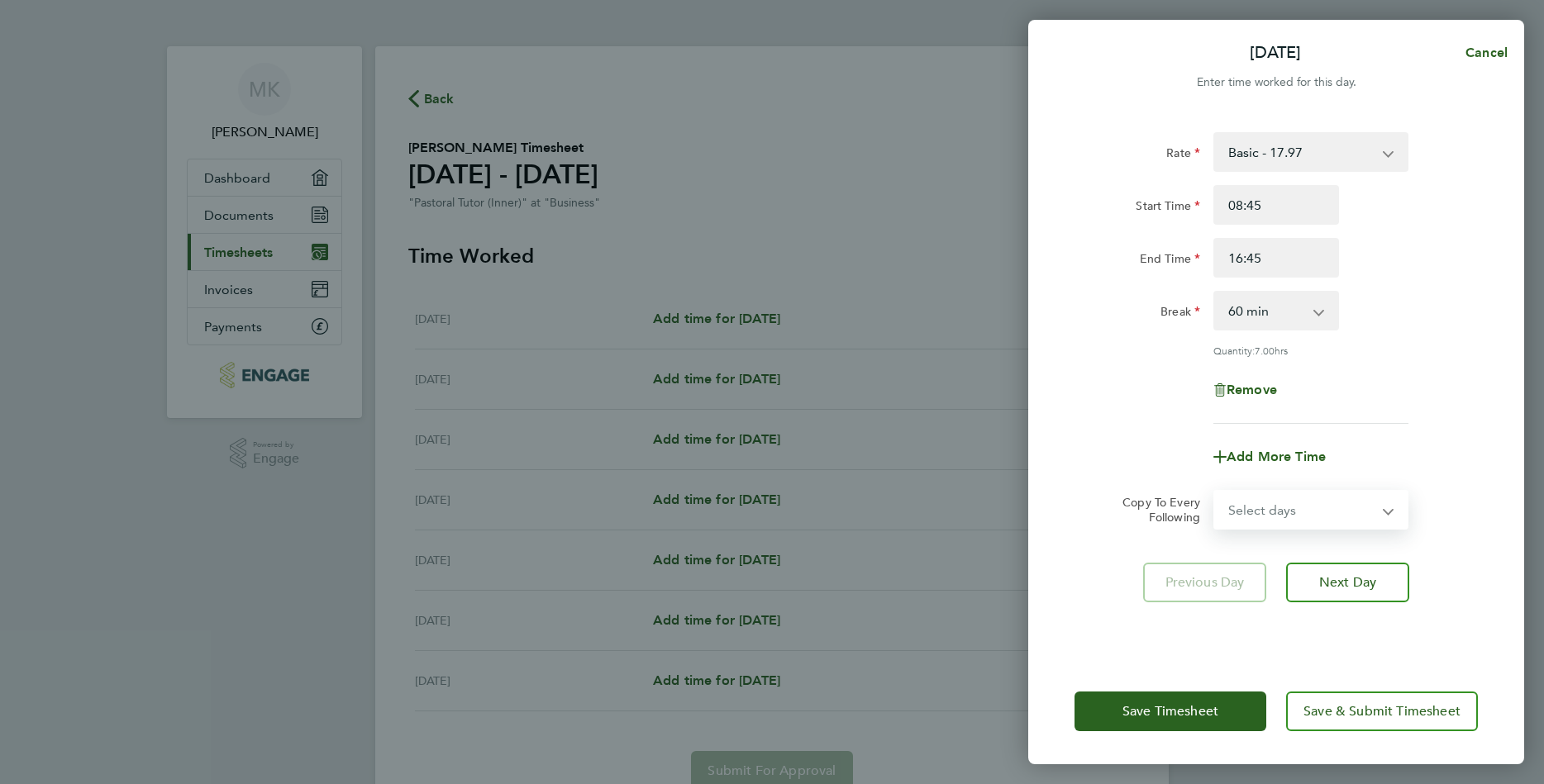
click at [1257, 490] on div "Select days Day Weekday (Mon-Fri) Weekend (Sat-Sun) [DATE] [DATE] [DATE] [DATE]…" at bounding box center [1311, 509] width 195 height 40
select select "WEEKDAY"
click at [1215, 492] on select "Select days Day Weekday (Mon-Fri) Weekend (Sat-Sun) [DATE] [DATE] [DATE] [DATE]…" at bounding box center [1301, 509] width 174 height 36
select select "[DATE]"
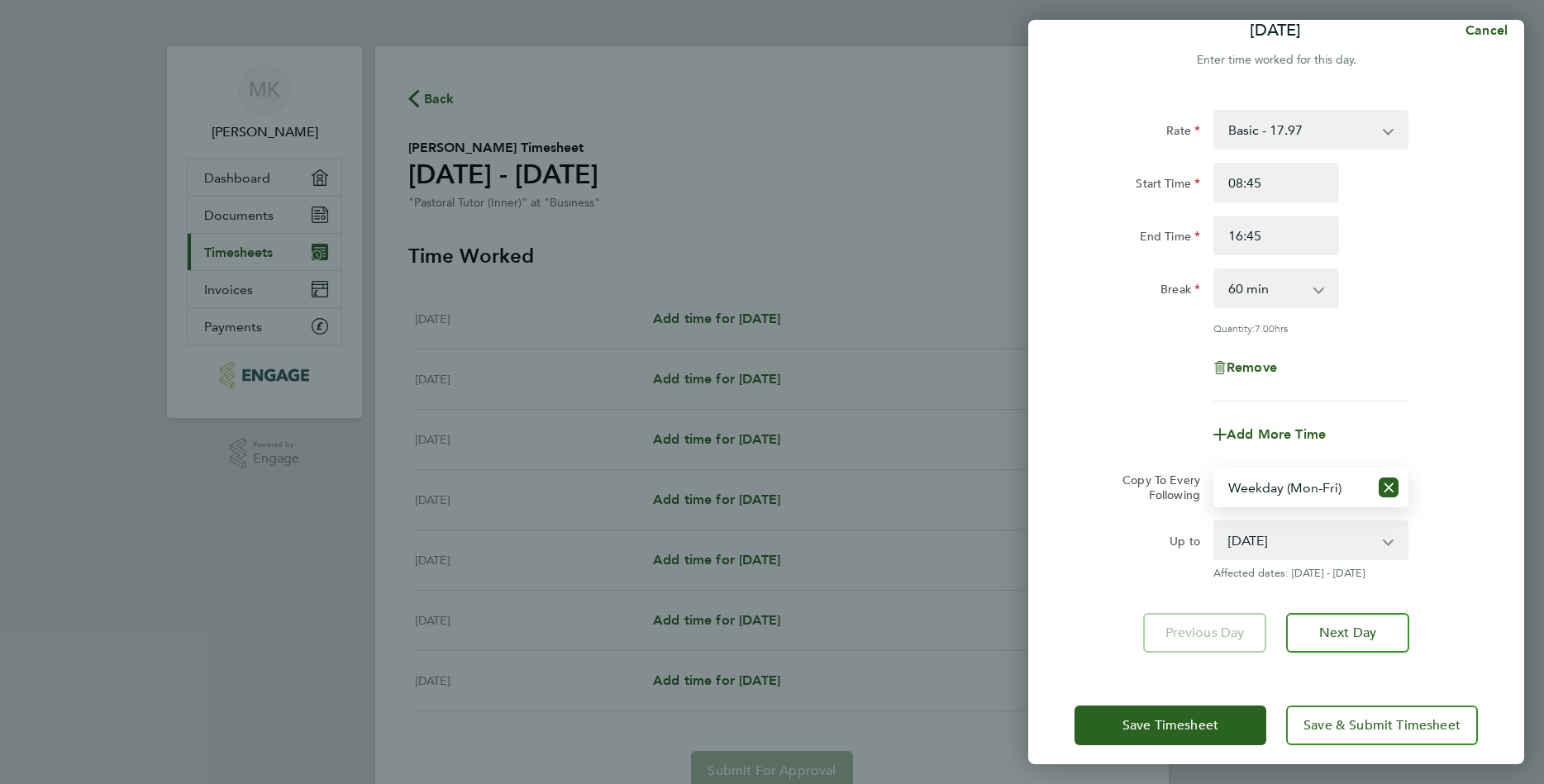
scroll to position [35, 0]
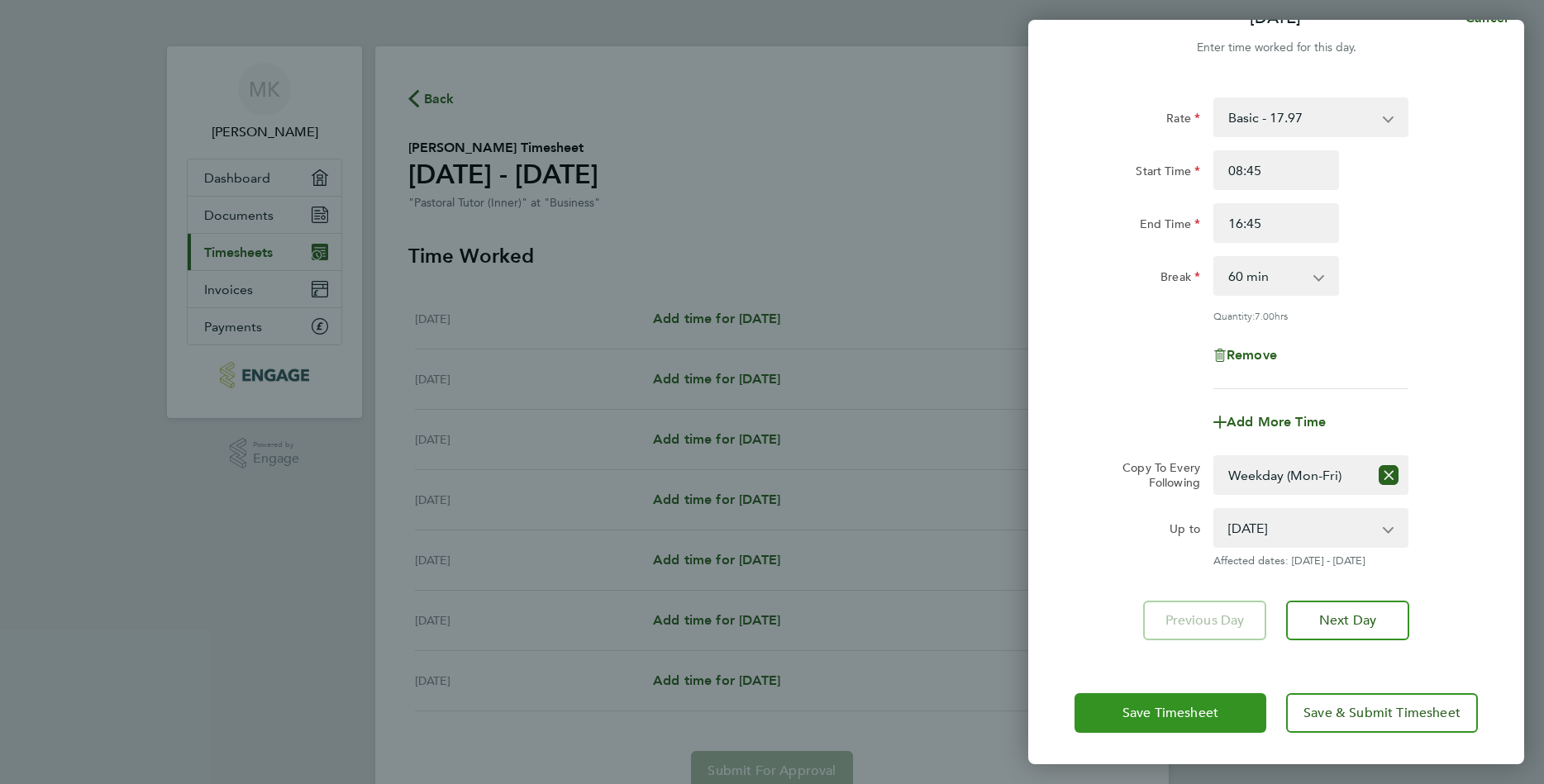
click at [1177, 709] on span "Save Timesheet" at bounding box center [1170, 713] width 96 height 17
